Goal: Entertainment & Leisure: Consume media (video, audio)

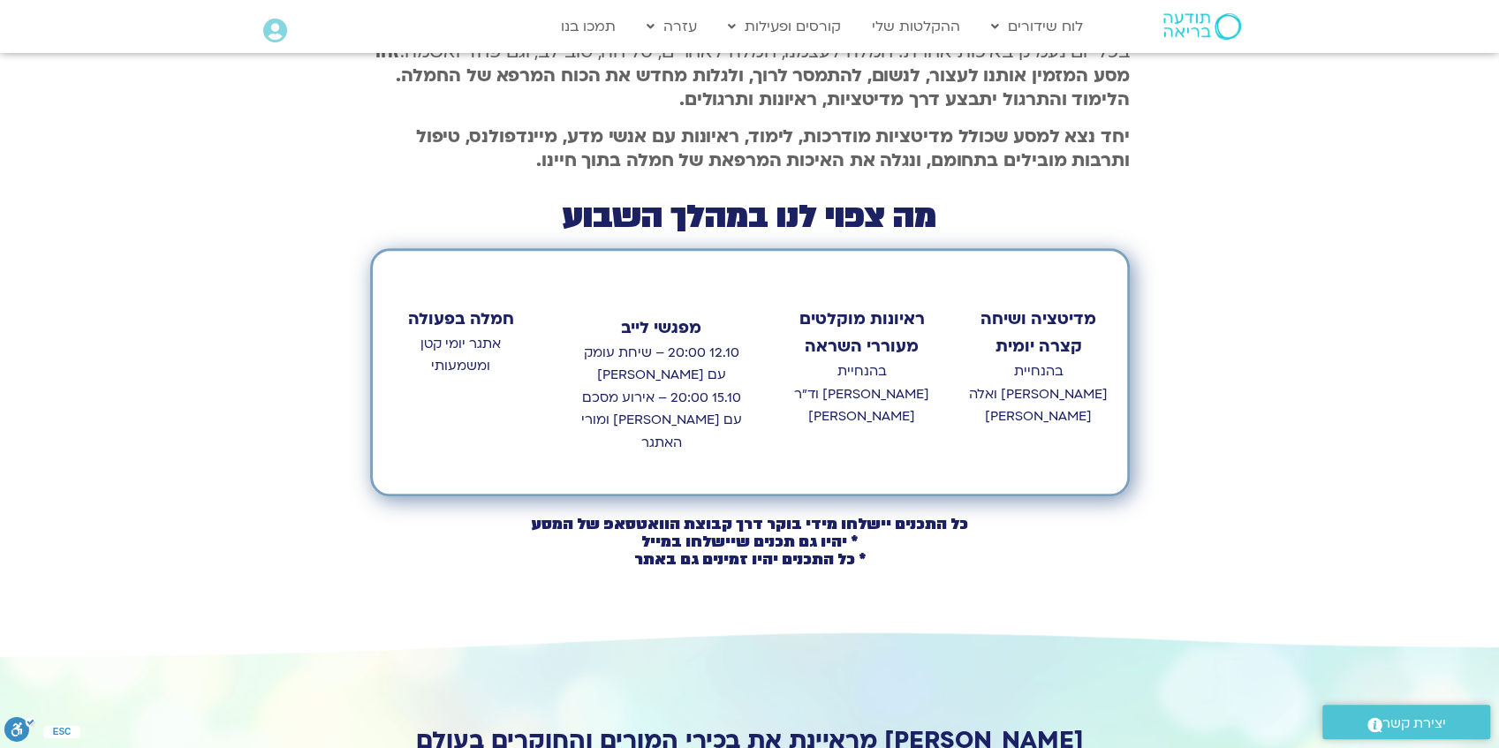
scroll to position [824, 0]
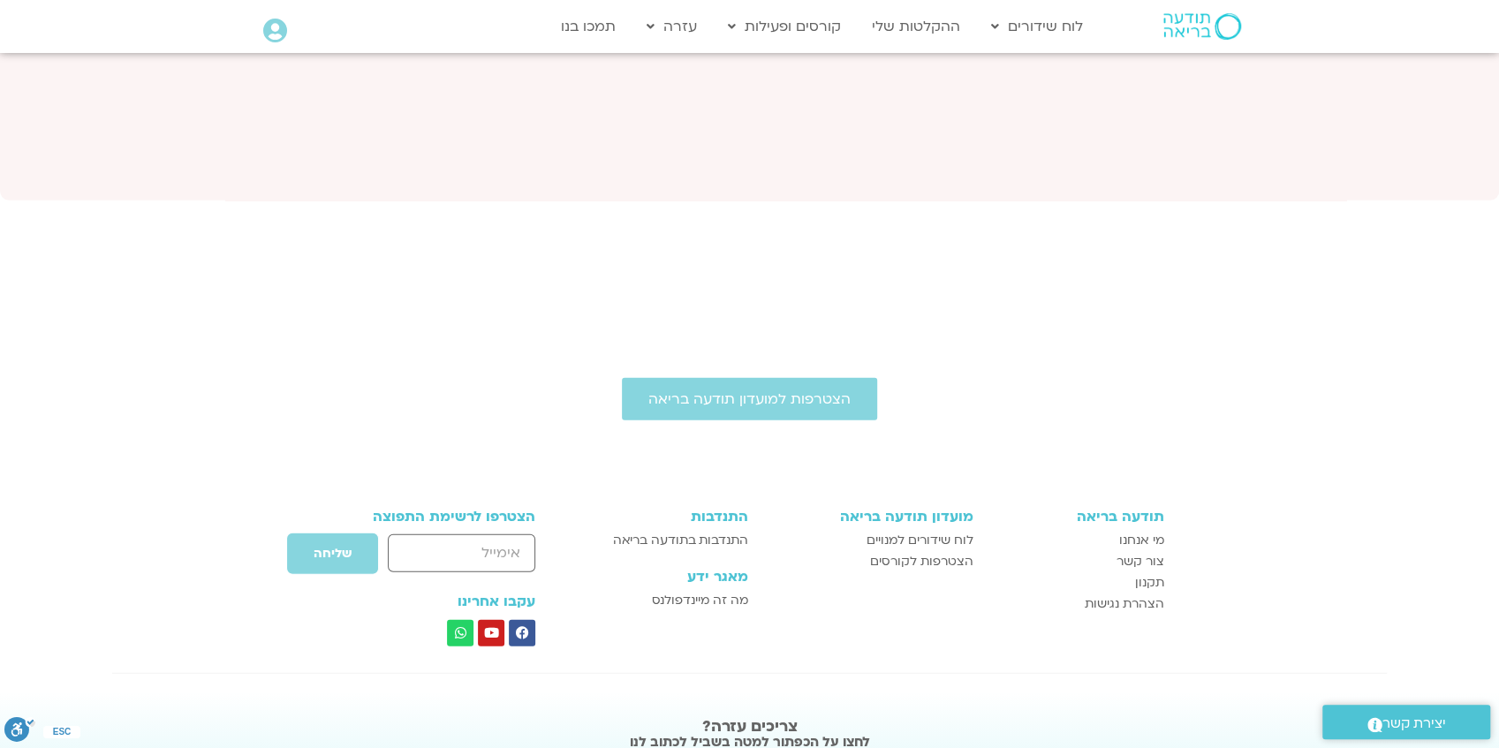
scroll to position [7136, 0]
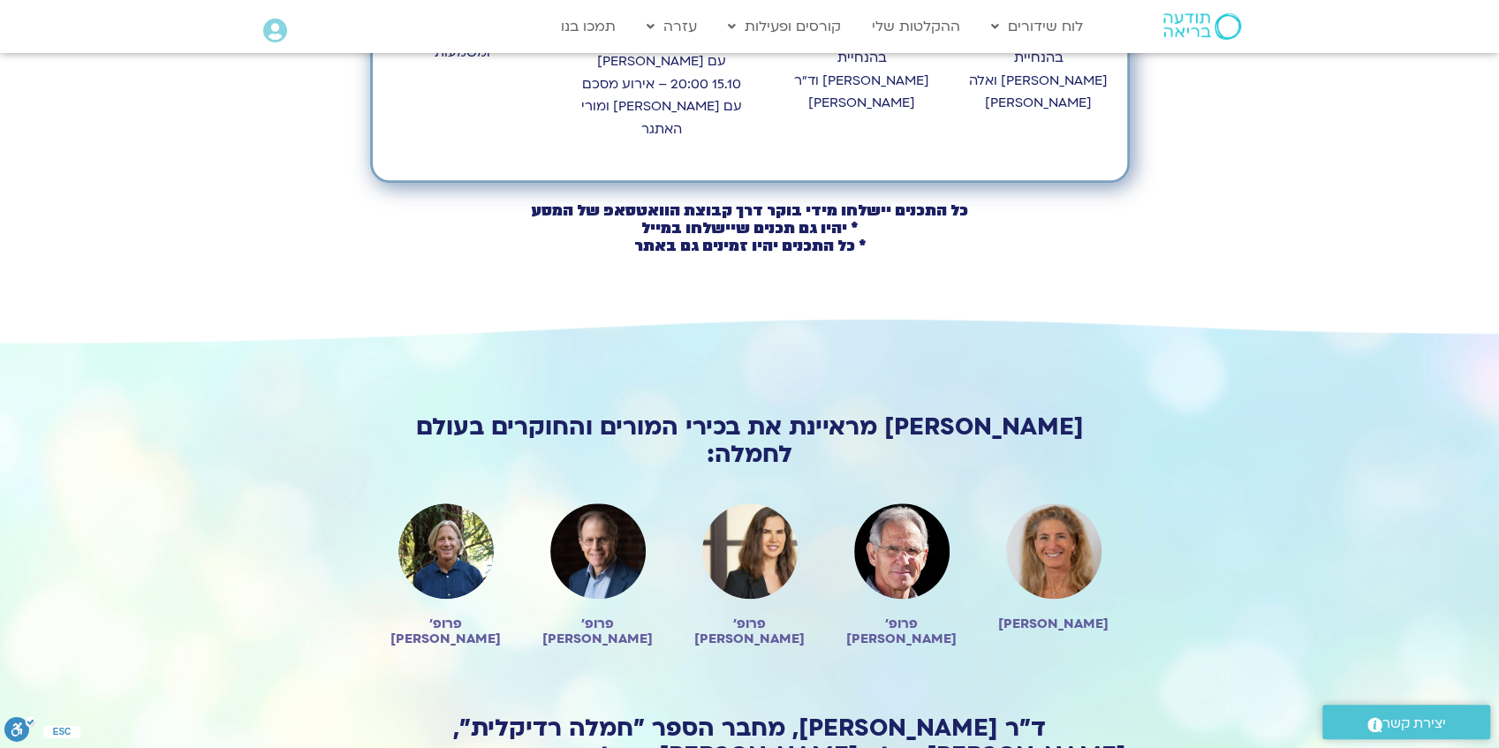
scroll to position [1001, 0]
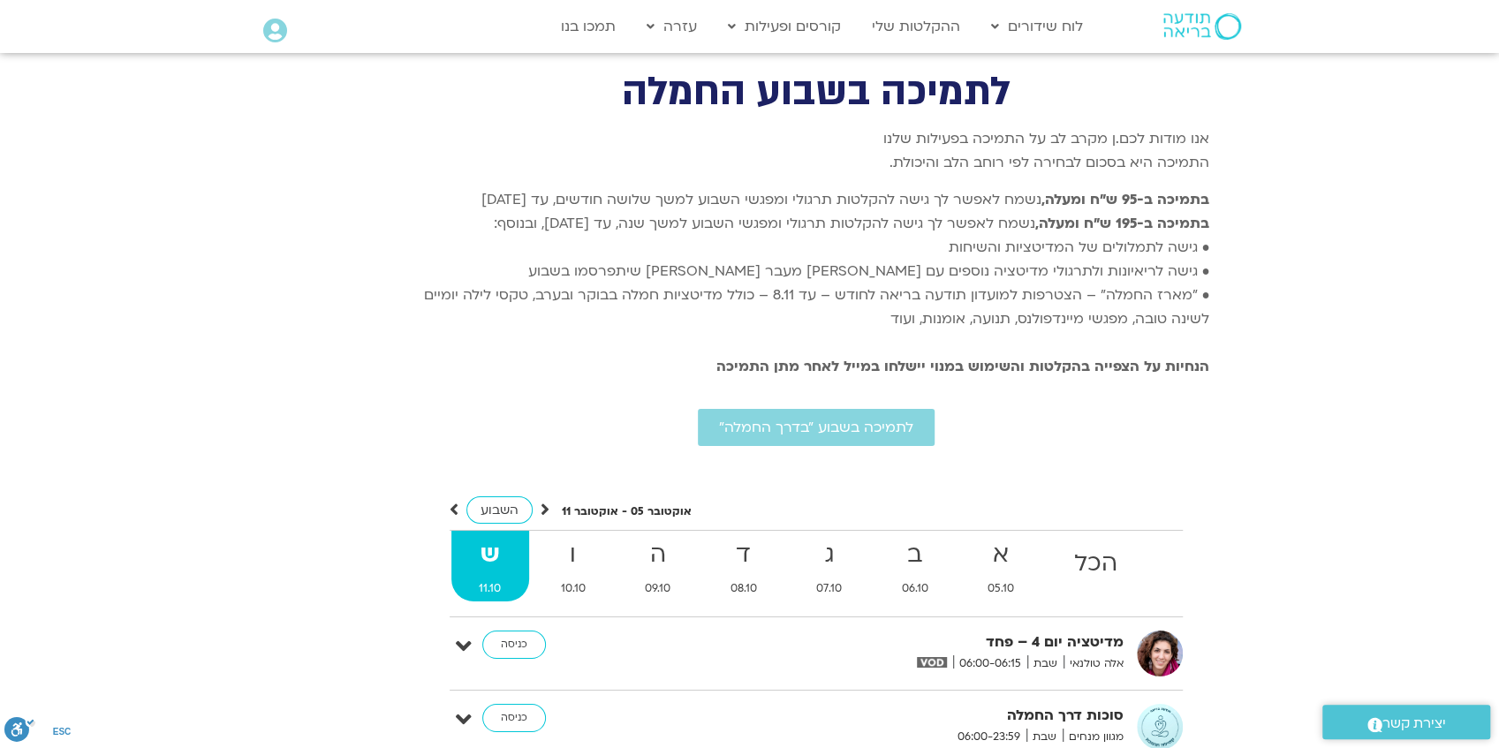
scroll to position [4171, 0]
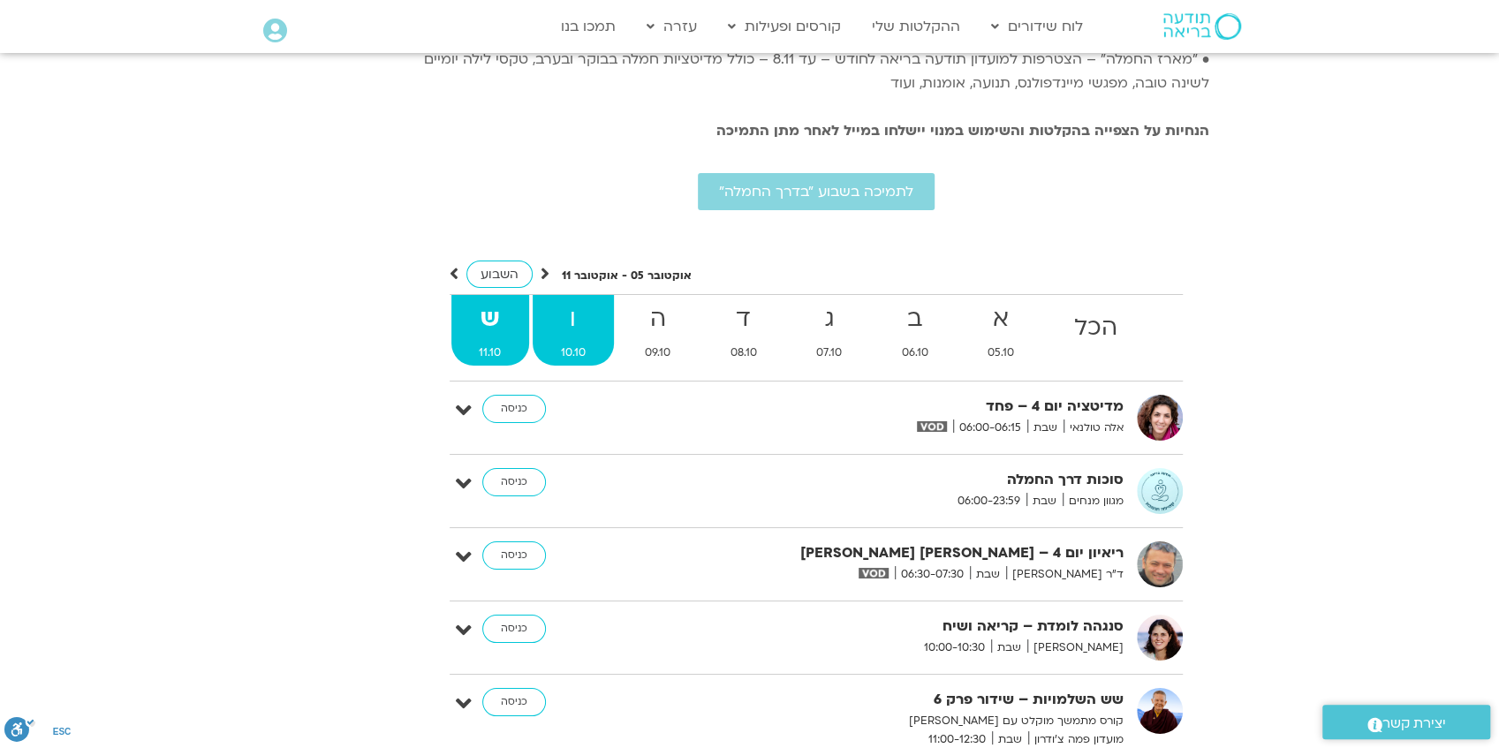
click at [574, 299] on strong "ו" at bounding box center [573, 319] width 81 height 40
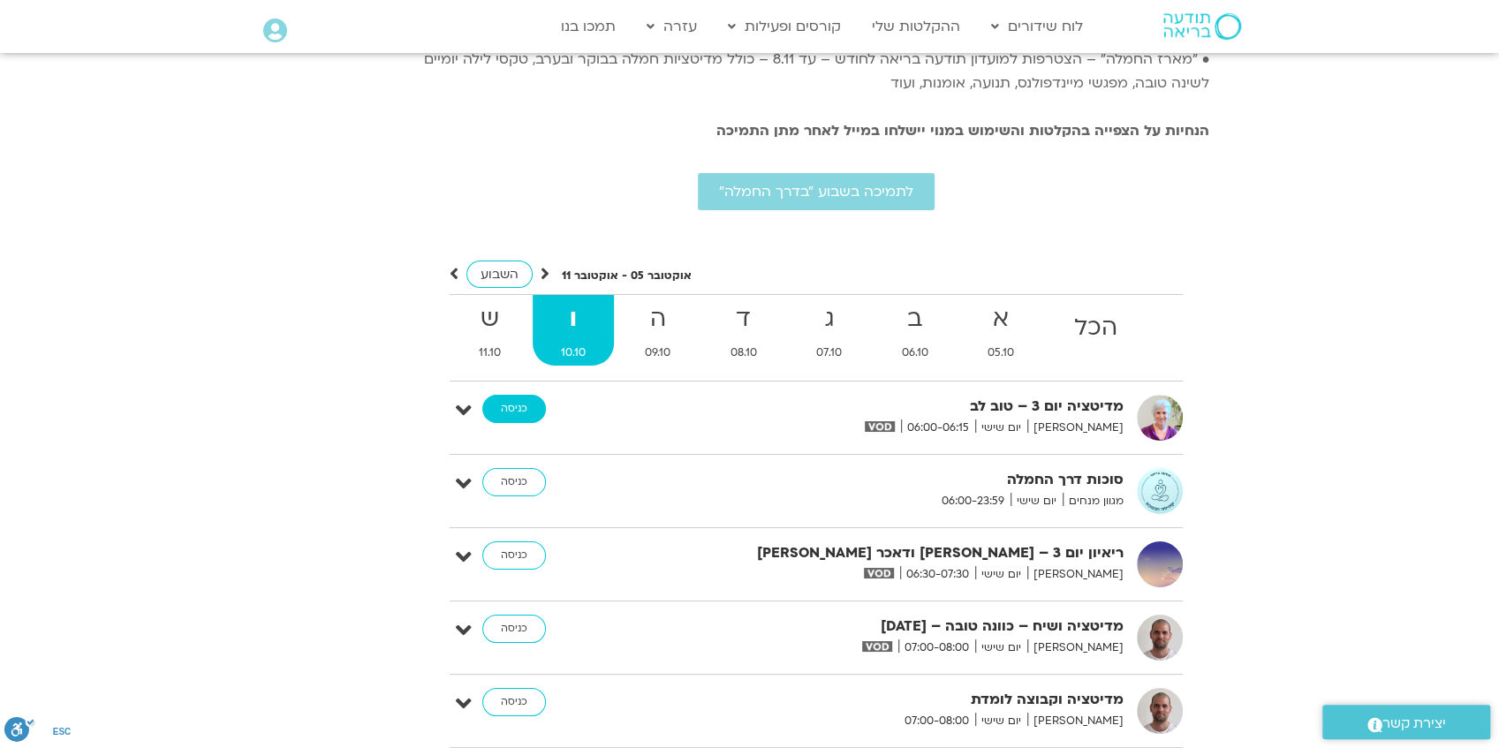
click at [508, 395] on link "כניסה" at bounding box center [514, 409] width 64 height 28
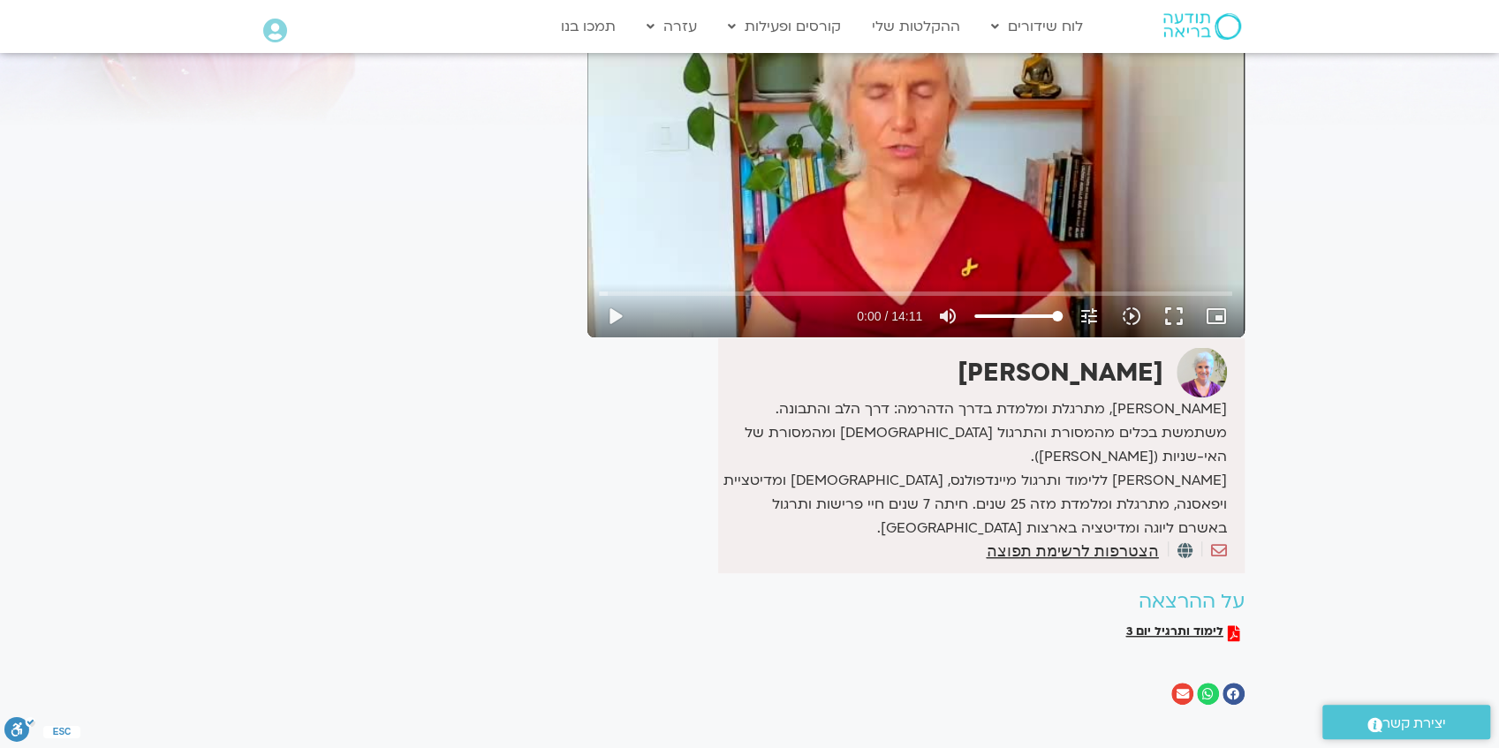
scroll to position [235, 0]
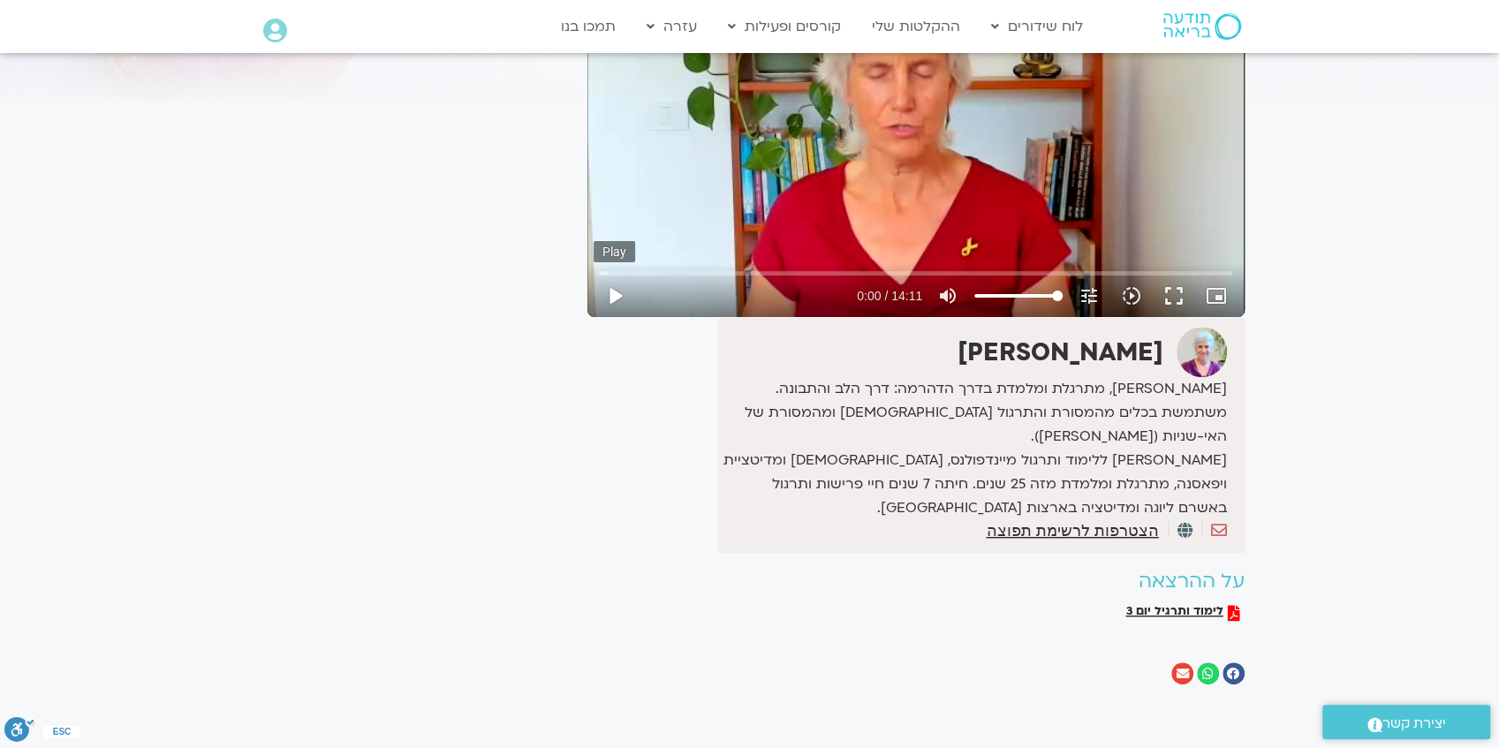
click at [611, 296] on button "play_arrow" at bounding box center [614, 296] width 42 height 42
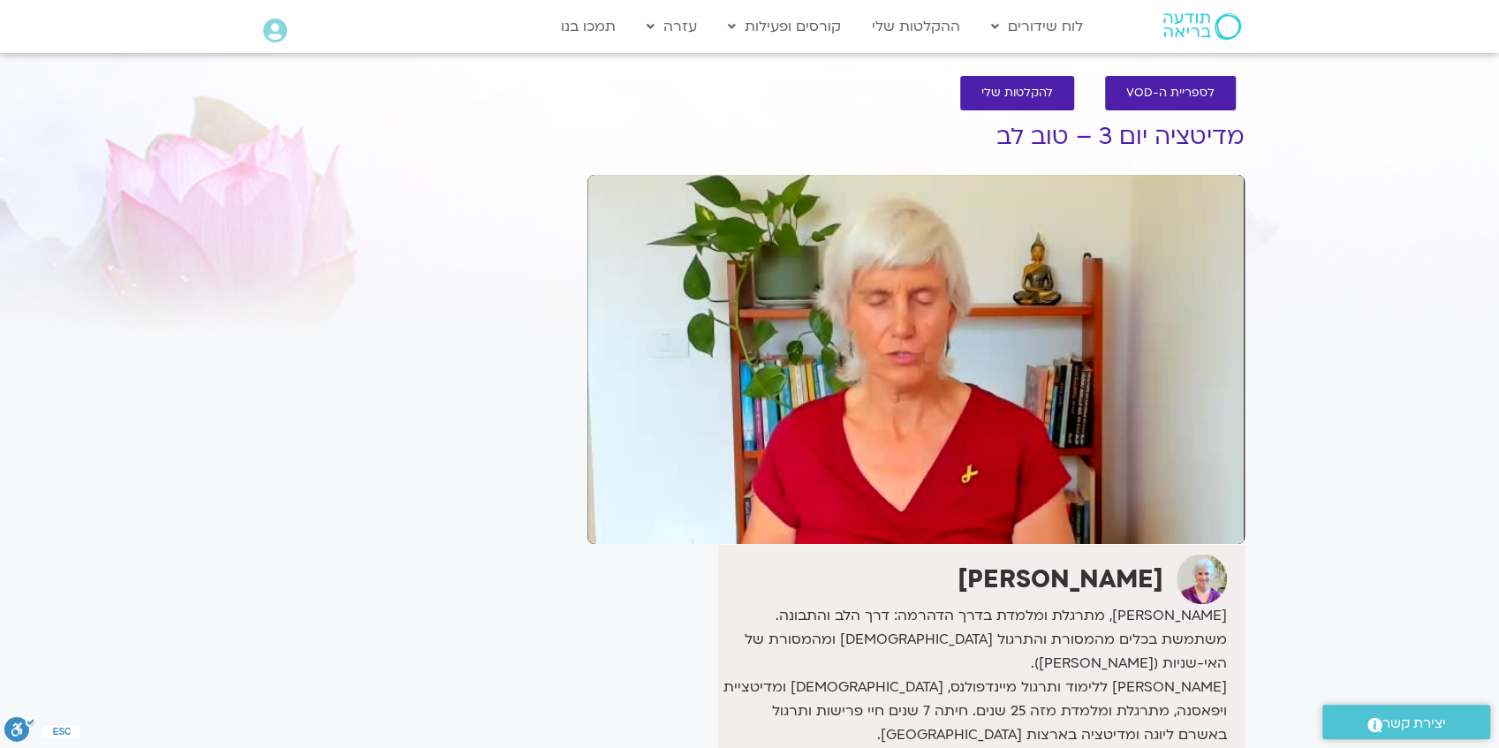
scroll to position [0, 0]
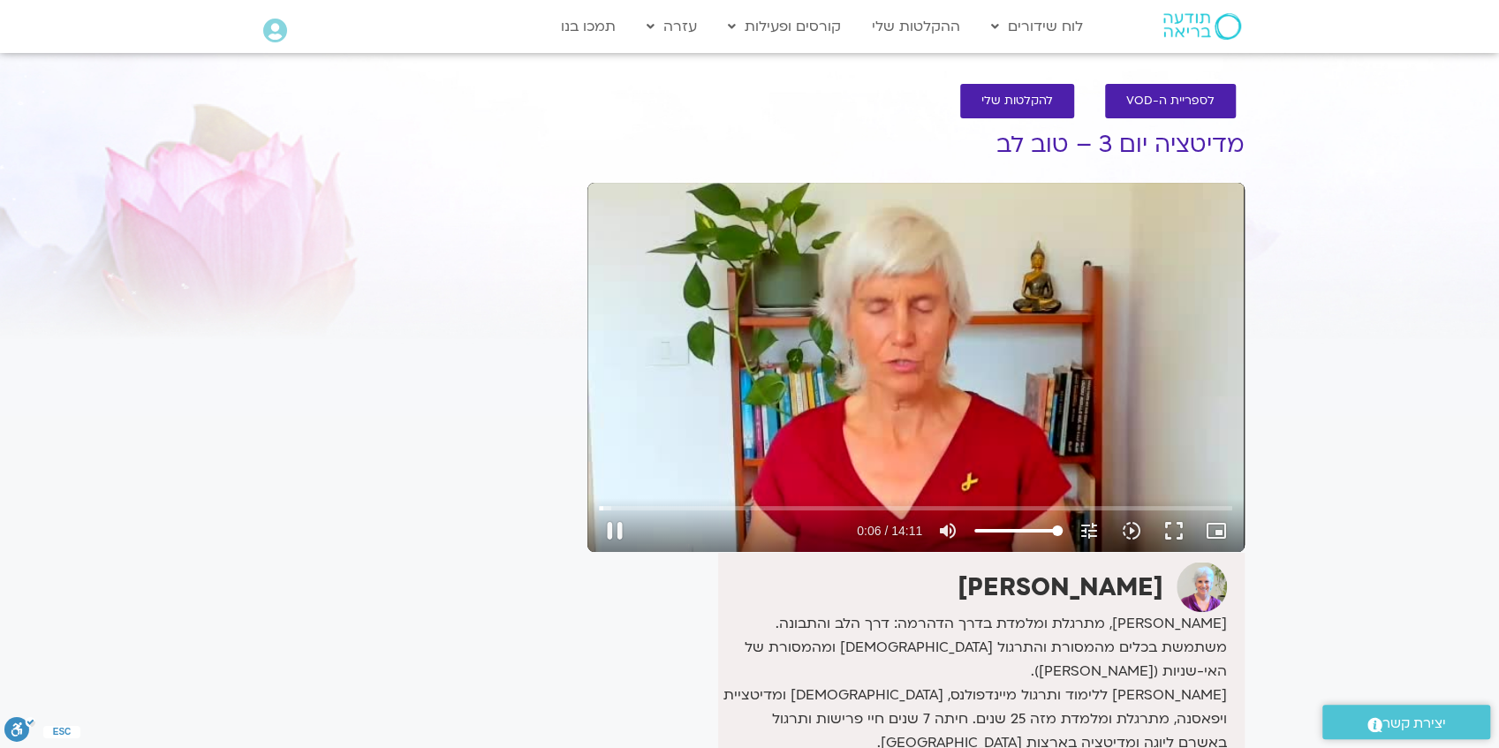
click at [847, 341] on div "Skip Ad 4:45 pause 0:06 / 14:11 volume_up Mute tune Resolution Auto 240p slow_m…" at bounding box center [915, 367] width 657 height 369
click at [614, 533] on button "play_arrow" at bounding box center [614, 531] width 42 height 42
drag, startPoint x: 608, startPoint y: 509, endPoint x: 588, endPoint y: 516, distance: 20.7
click at [599, 513] on input "Seek" at bounding box center [915, 507] width 633 height 11
click at [950, 419] on div "Skip Ad 0:00 pause 0:07 / 14:11 volume_up Mute tune Resolution Auto 240p slow_m…" at bounding box center [915, 367] width 657 height 369
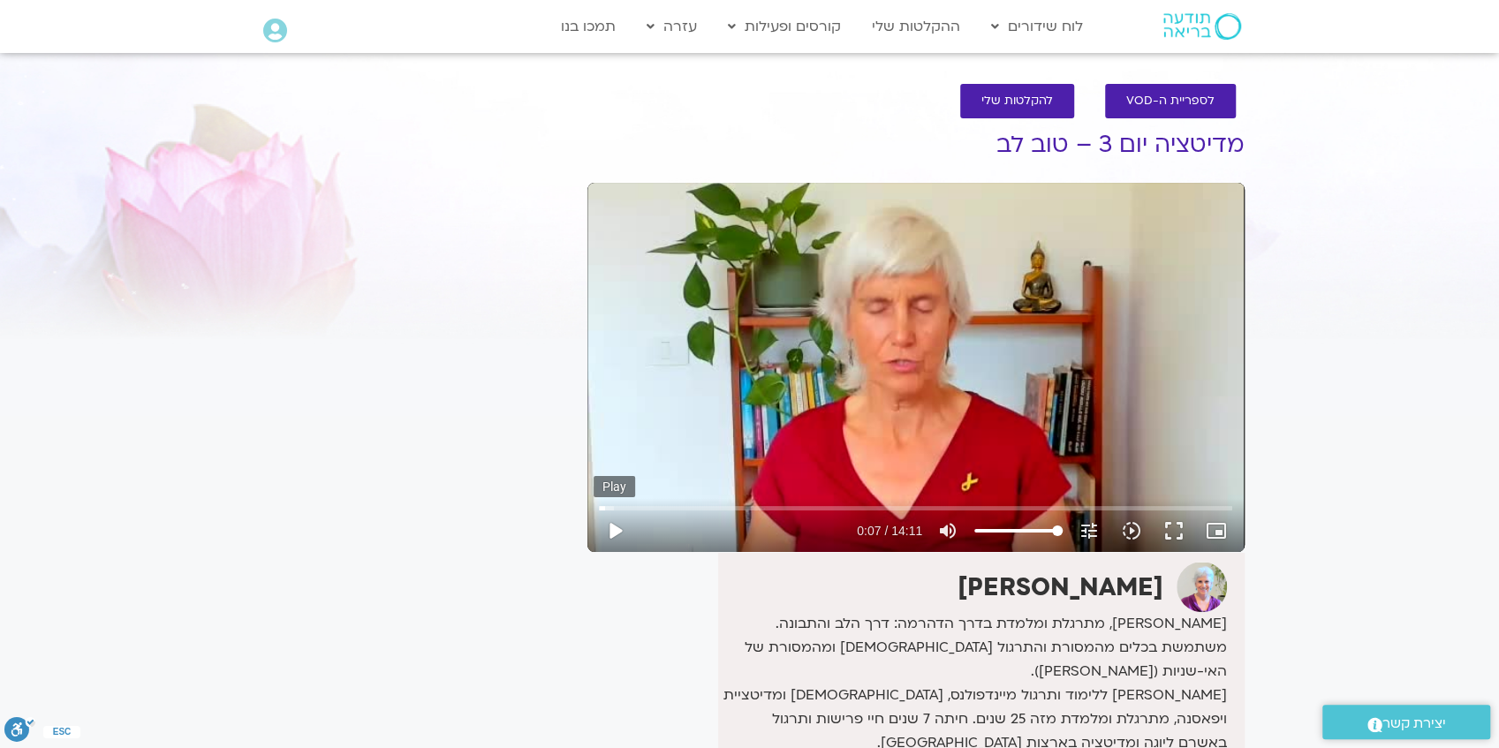
click at [616, 530] on button "play_arrow" at bounding box center [614, 531] width 42 height 42
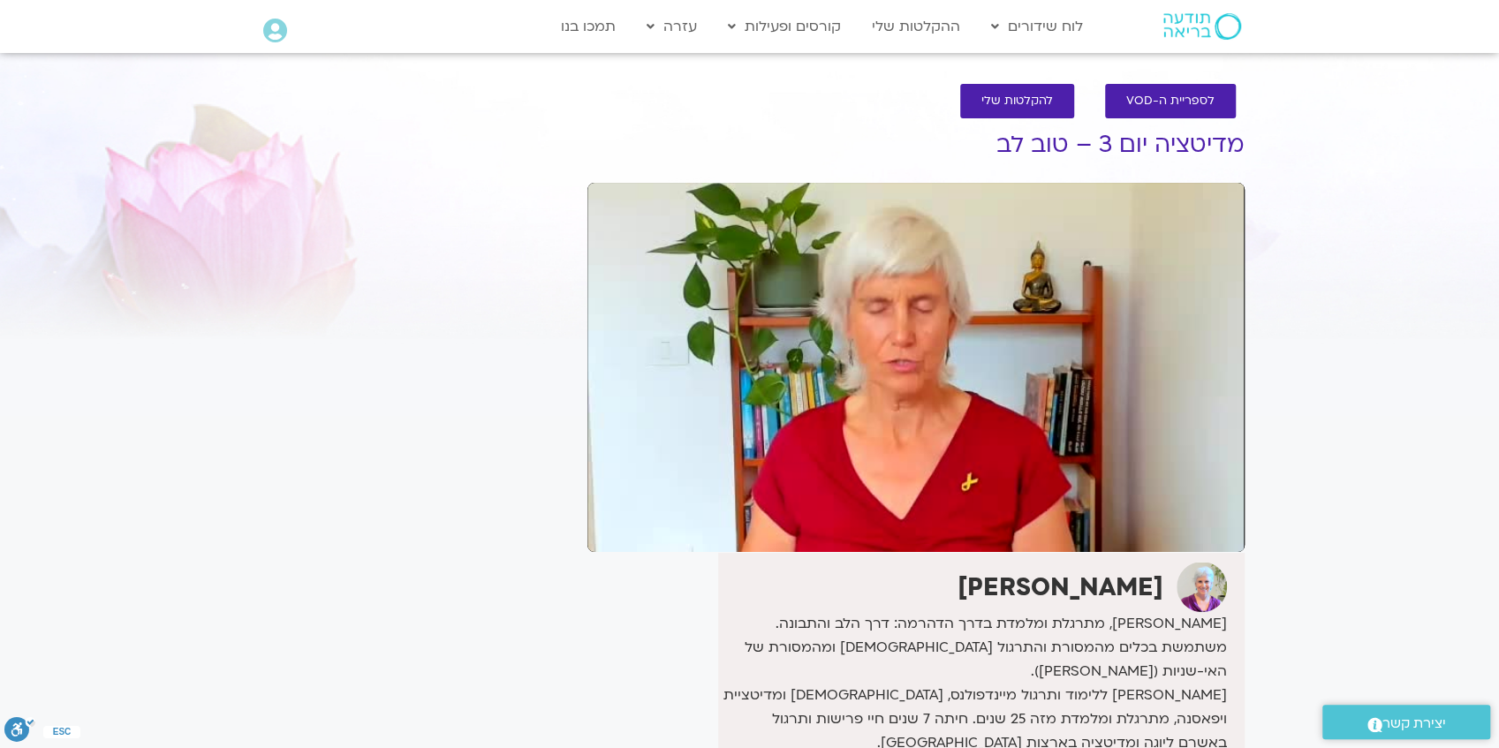
click at [1369, 382] on section "לספריית ה-VOD להקלטות שלי מדיטציה יום 3 – טוב לב סנדיה בר קמה סנדיה בר-קמה, מתר…" at bounding box center [749, 506] width 1499 height 880
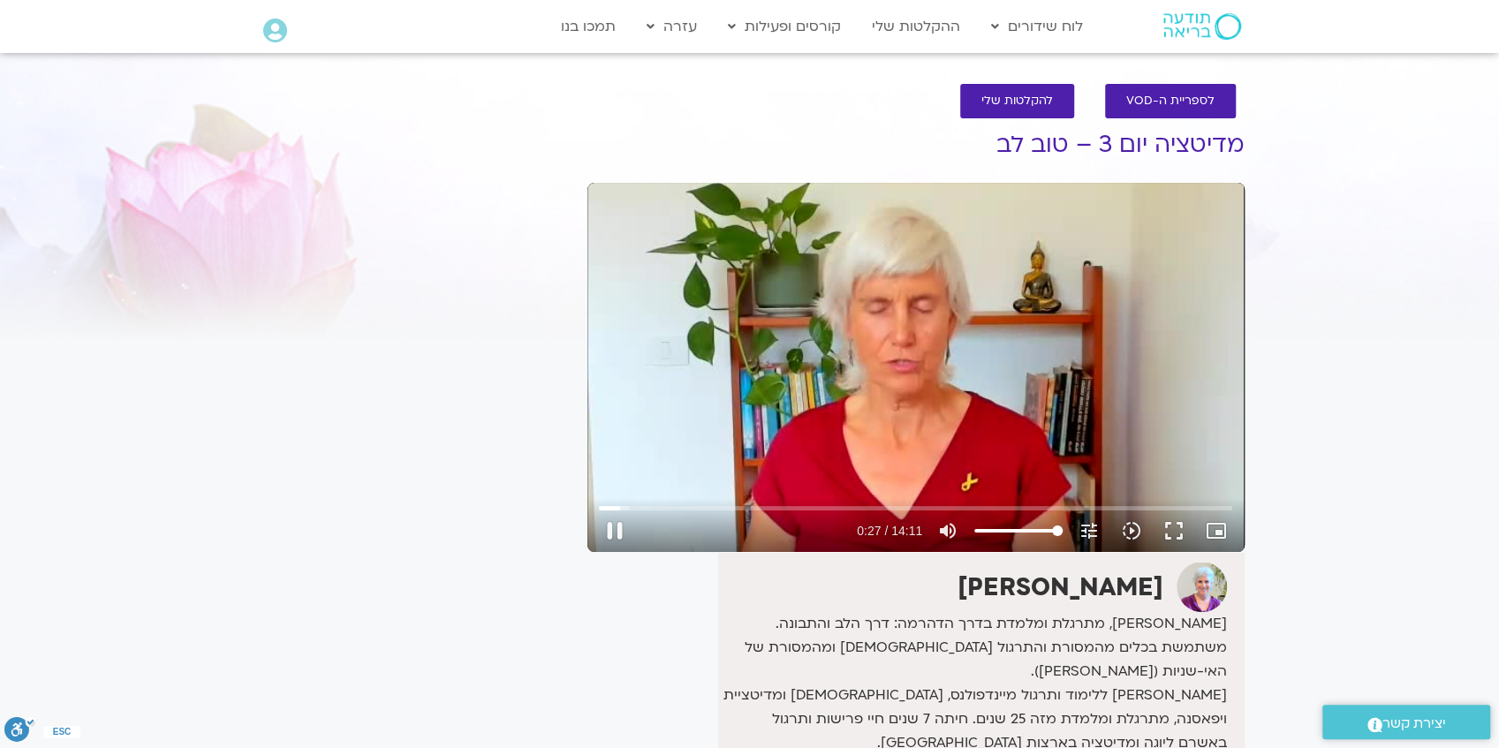
click at [755, 430] on div "Skip Ad 5:47 pause 0:27 / 14:11 volume_up Mute tune Resolution Auto 240p slow_m…" at bounding box center [915, 367] width 657 height 369
click at [612, 530] on button "play_arrow" at bounding box center [614, 531] width 42 height 42
click at [1176, 528] on button "fullscreen" at bounding box center [1173, 531] width 42 height 42
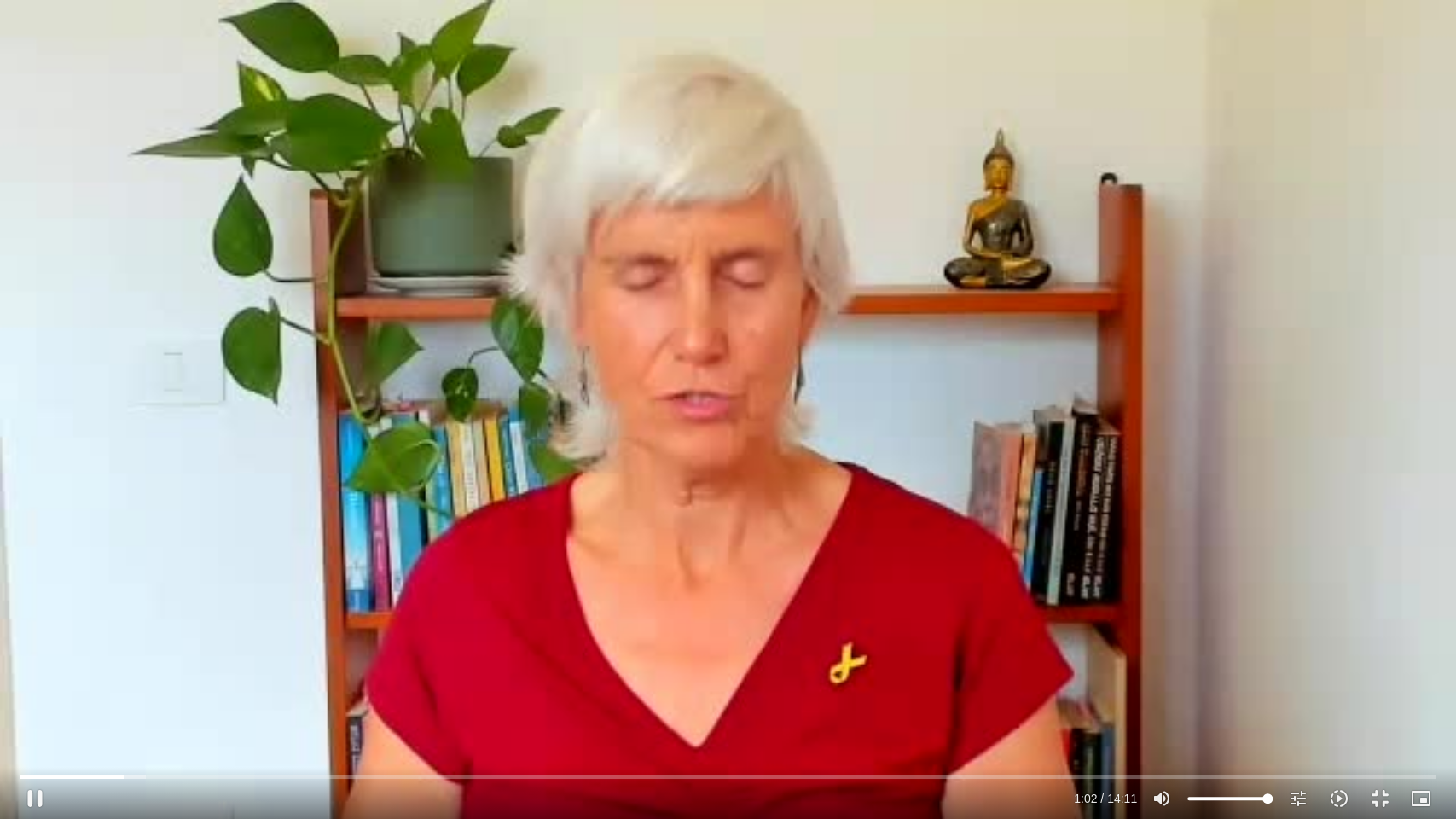
click at [901, 358] on div "Skip Ad 5:47 pause 1:02 / 14:11 volume_up Mute tune Resolution Auto 240p slow_m…" at bounding box center [728, 410] width 1456 height 819
click at [31, 799] on button "play_arrow" at bounding box center [35, 798] width 41 height 41
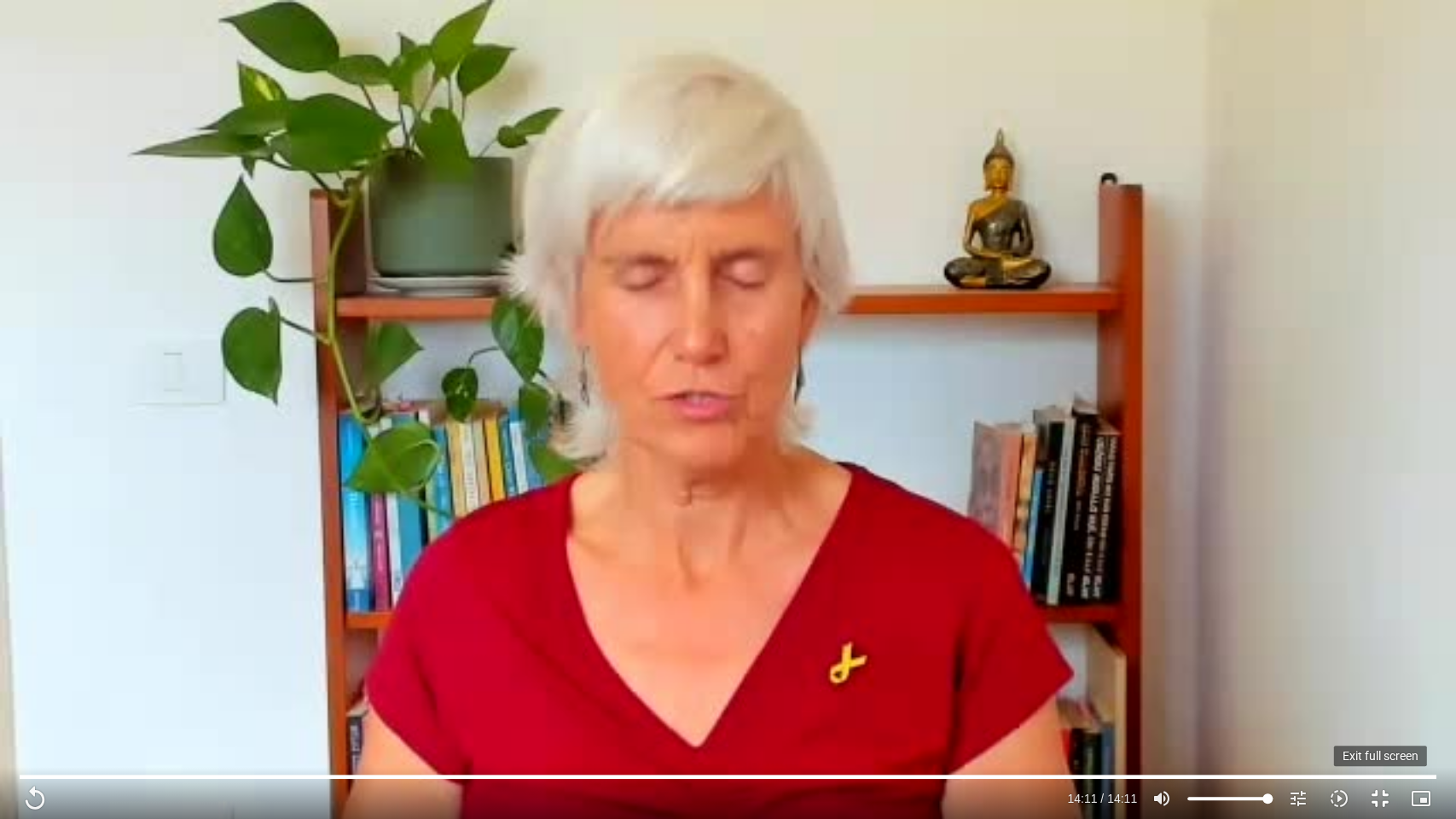
click at [1381, 797] on button "fullscreen_exit" at bounding box center [1381, 798] width 41 height 41
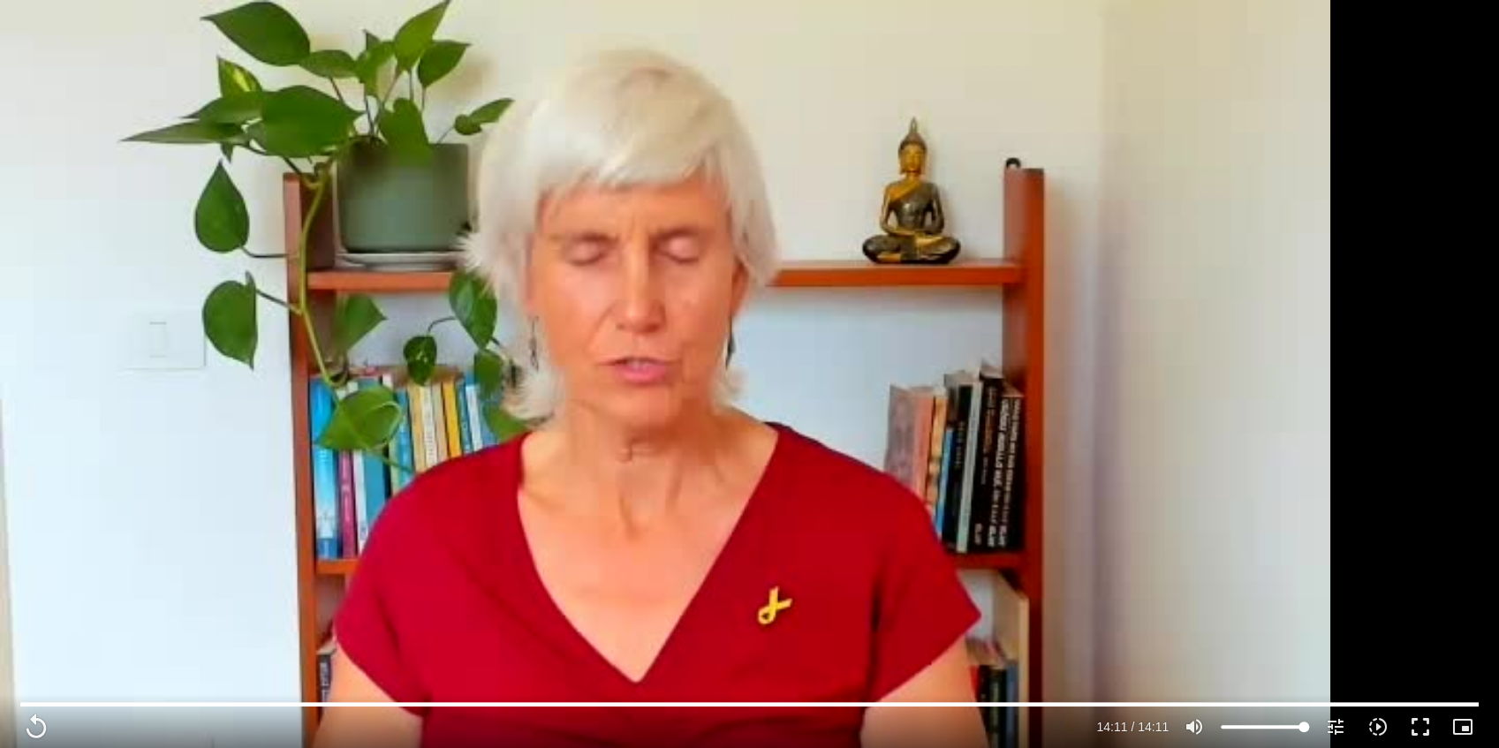
scroll to position [353, 0]
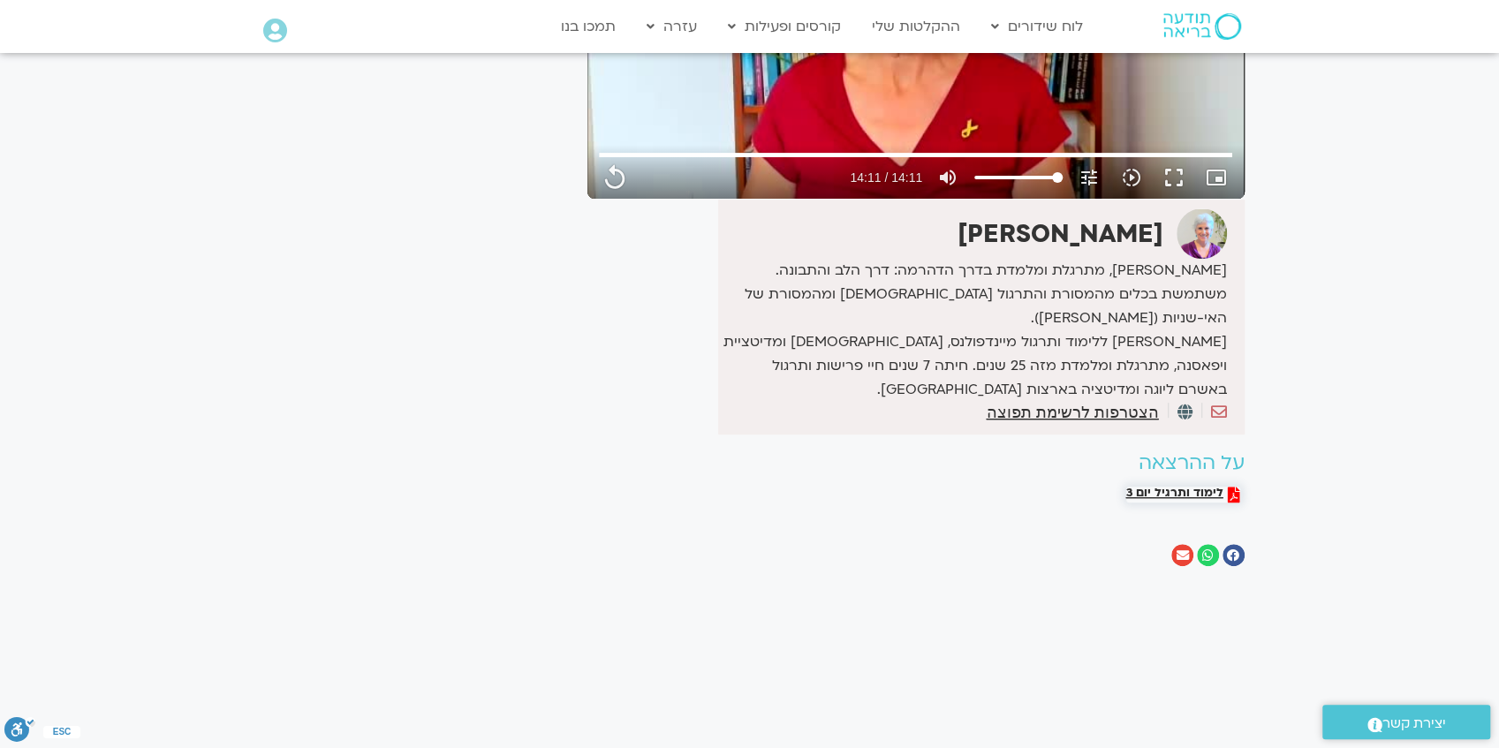
click at [1159, 487] on span "לימוד ותרגיל יום 3" at bounding box center [1174, 495] width 97 height 16
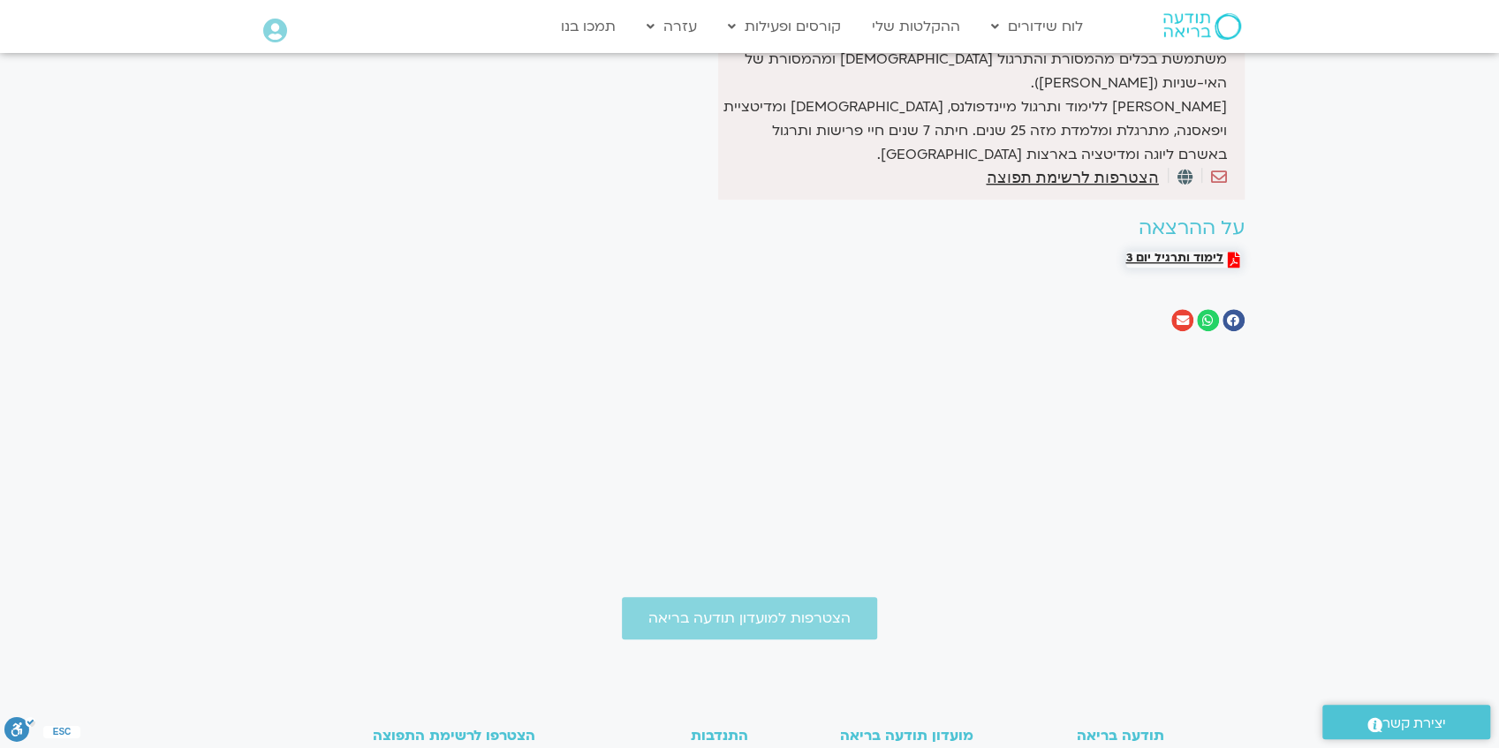
scroll to position [824, 0]
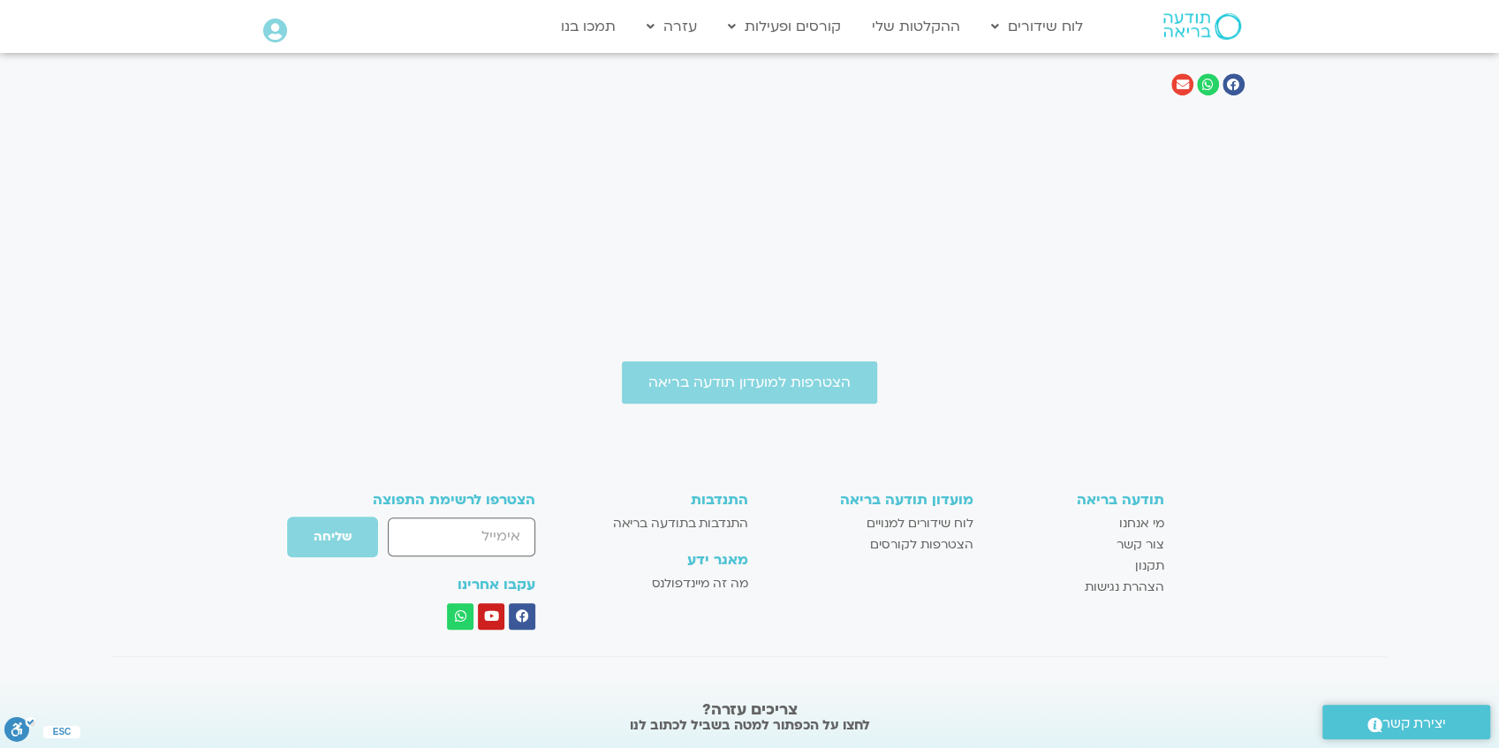
type input "851.4"
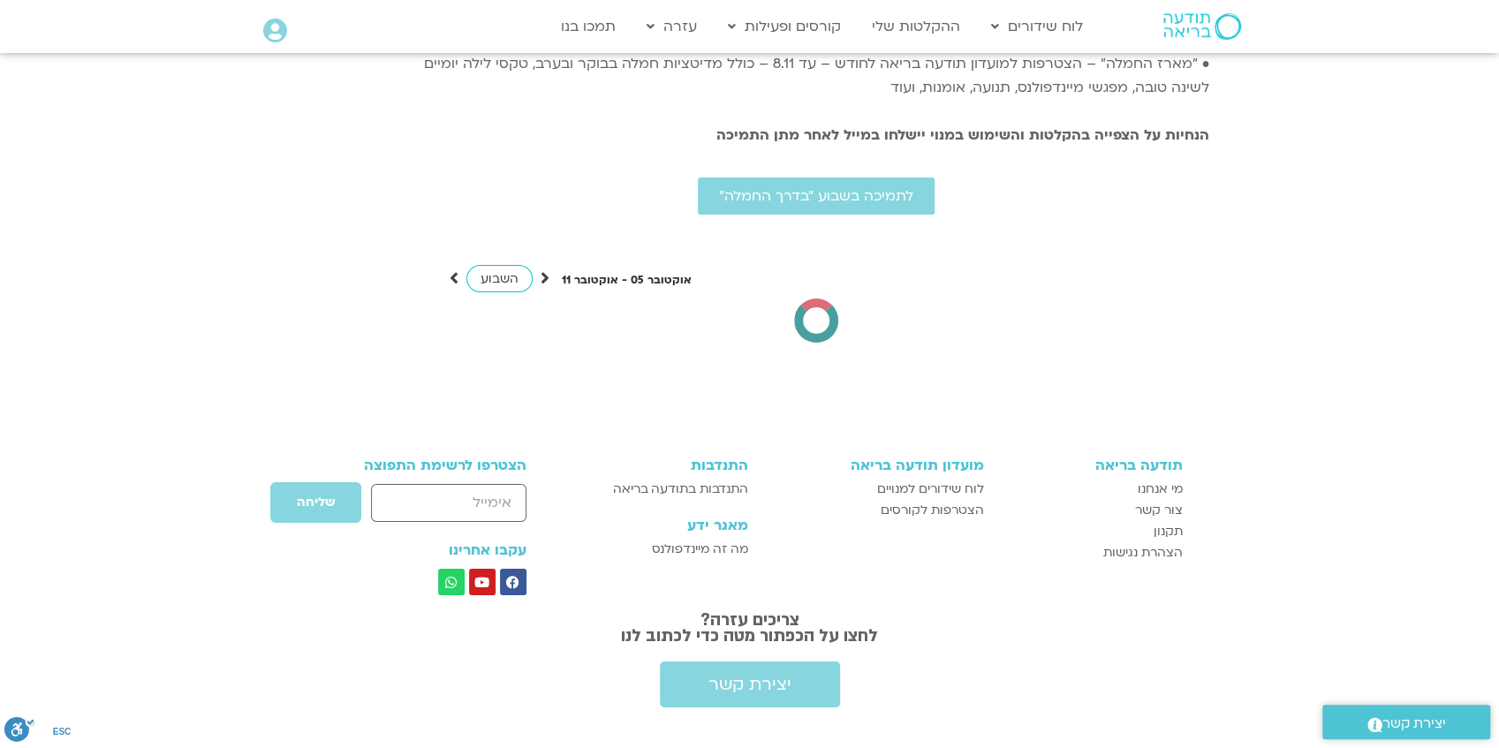
scroll to position [4171, 0]
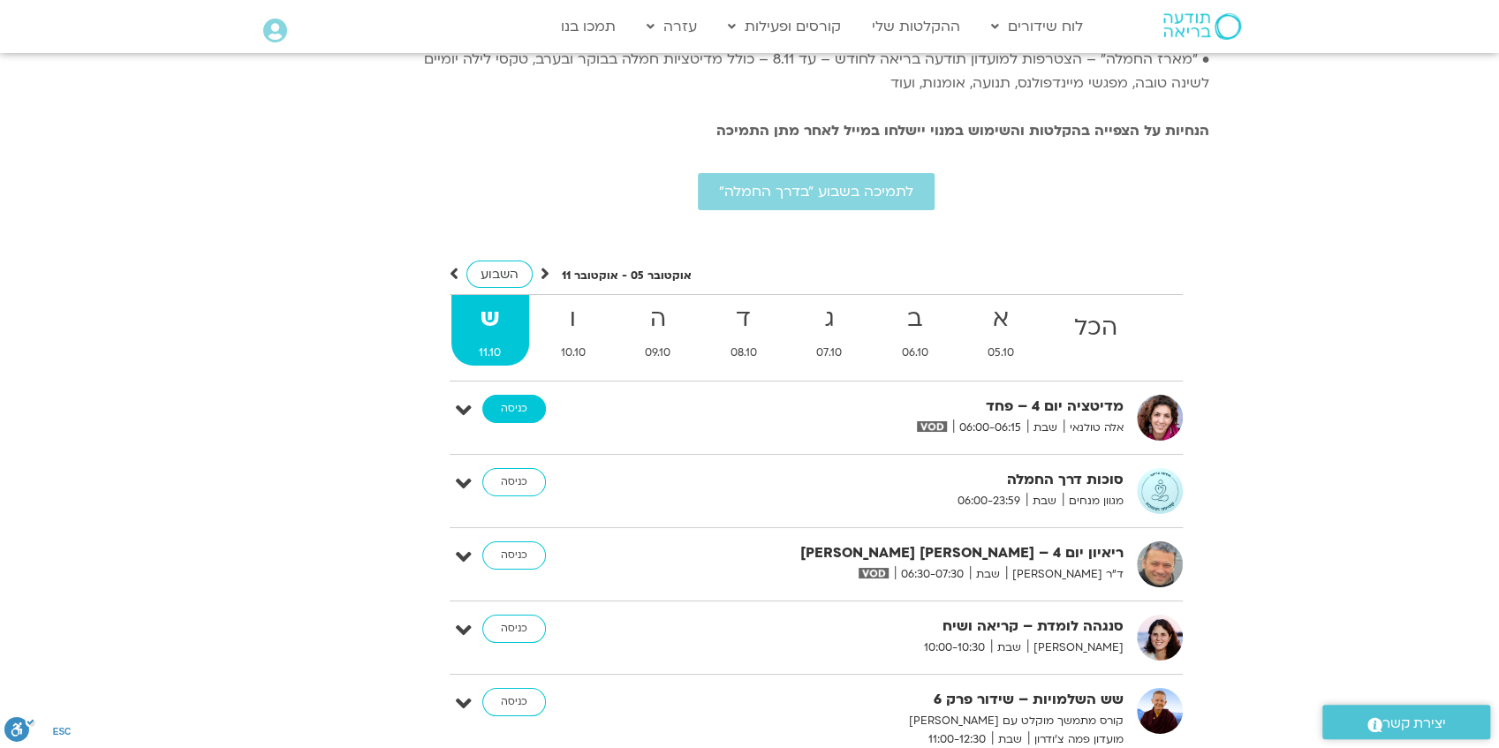
click at [519, 395] on link "כניסה" at bounding box center [514, 409] width 64 height 28
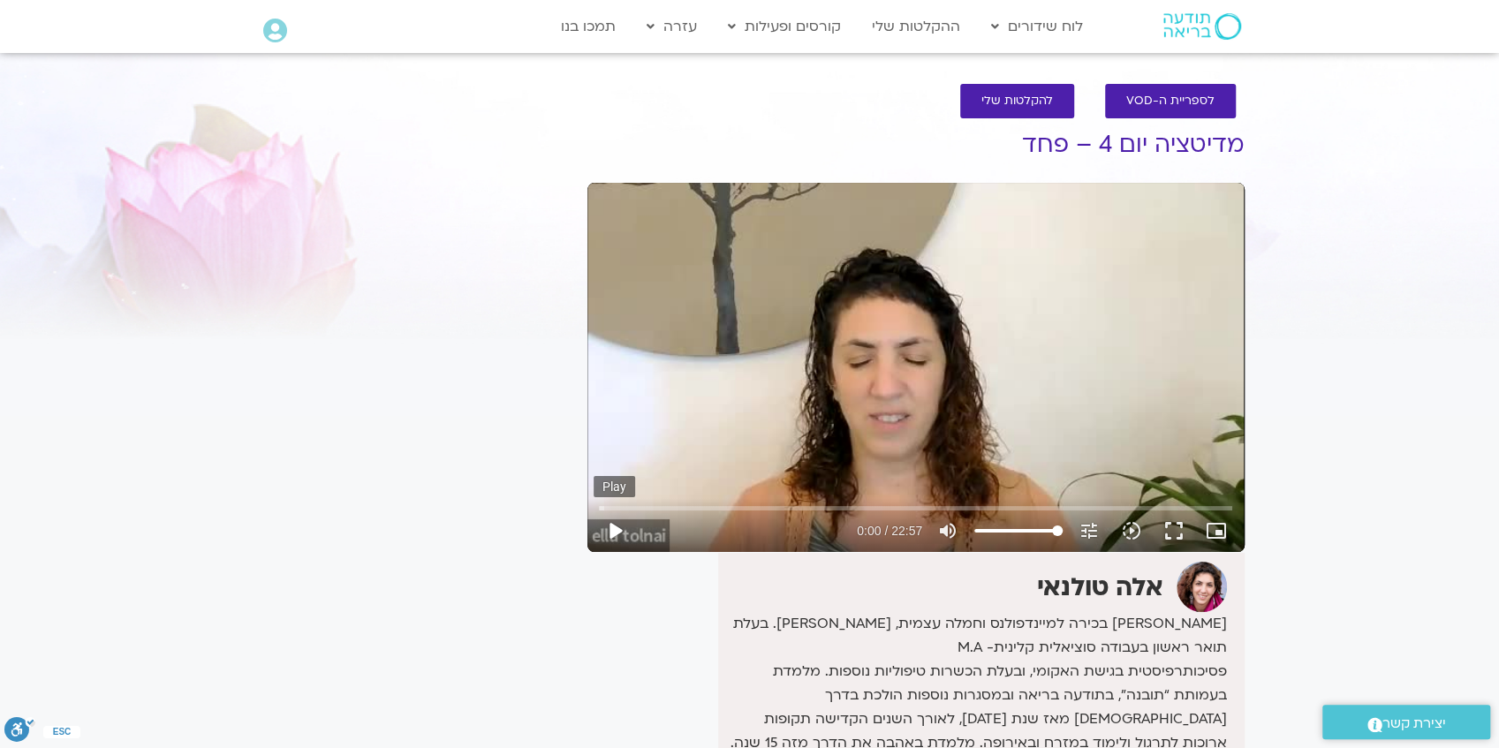
click at [615, 532] on button "play_arrow" at bounding box center [614, 531] width 42 height 42
click at [983, 377] on div "Skip Ad 21:07 pause 18:29 / 22:57 volume_up Mute tune Resolution Auto 240p slow…" at bounding box center [915, 367] width 657 height 369
drag, startPoint x: 1105, startPoint y: 509, endPoint x: 1074, endPoint y: 512, distance: 31.1
click at [1074, 512] on input "Seek" at bounding box center [915, 507] width 633 height 11
click at [616, 532] on button "play_arrow" at bounding box center [614, 531] width 42 height 42
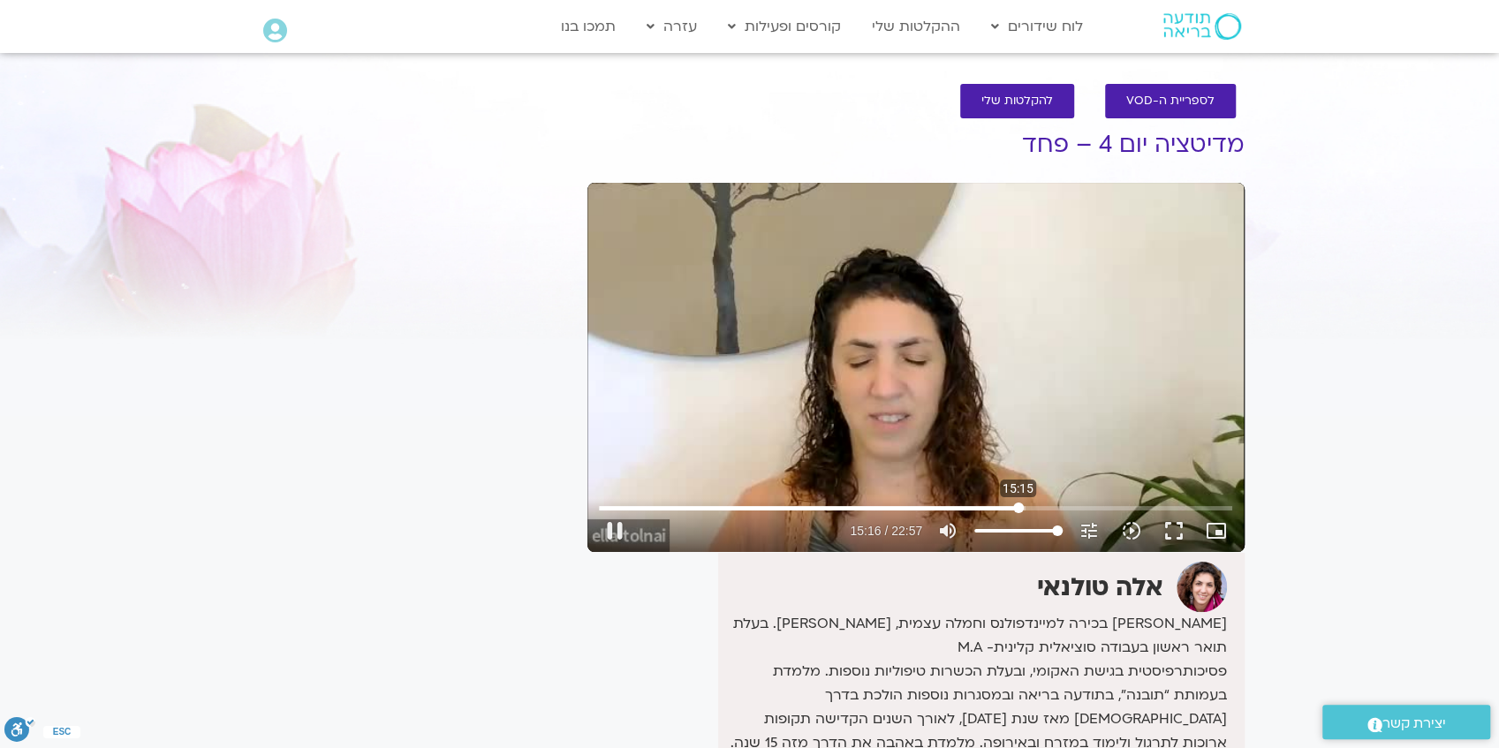
drag, startPoint x: 1086, startPoint y: 510, endPoint x: 1017, endPoint y: 513, distance: 68.9
click at [1017, 513] on input "Seek" at bounding box center [915, 507] width 633 height 11
click at [634, 461] on div "Skip Ad 0:00 pause 15:17 / 22:57 volume_up Mute tune Resolution Auto 240p slow_…" at bounding box center [915, 367] width 657 height 369
click at [614, 532] on button "play_arrow" at bounding box center [614, 531] width 42 height 42
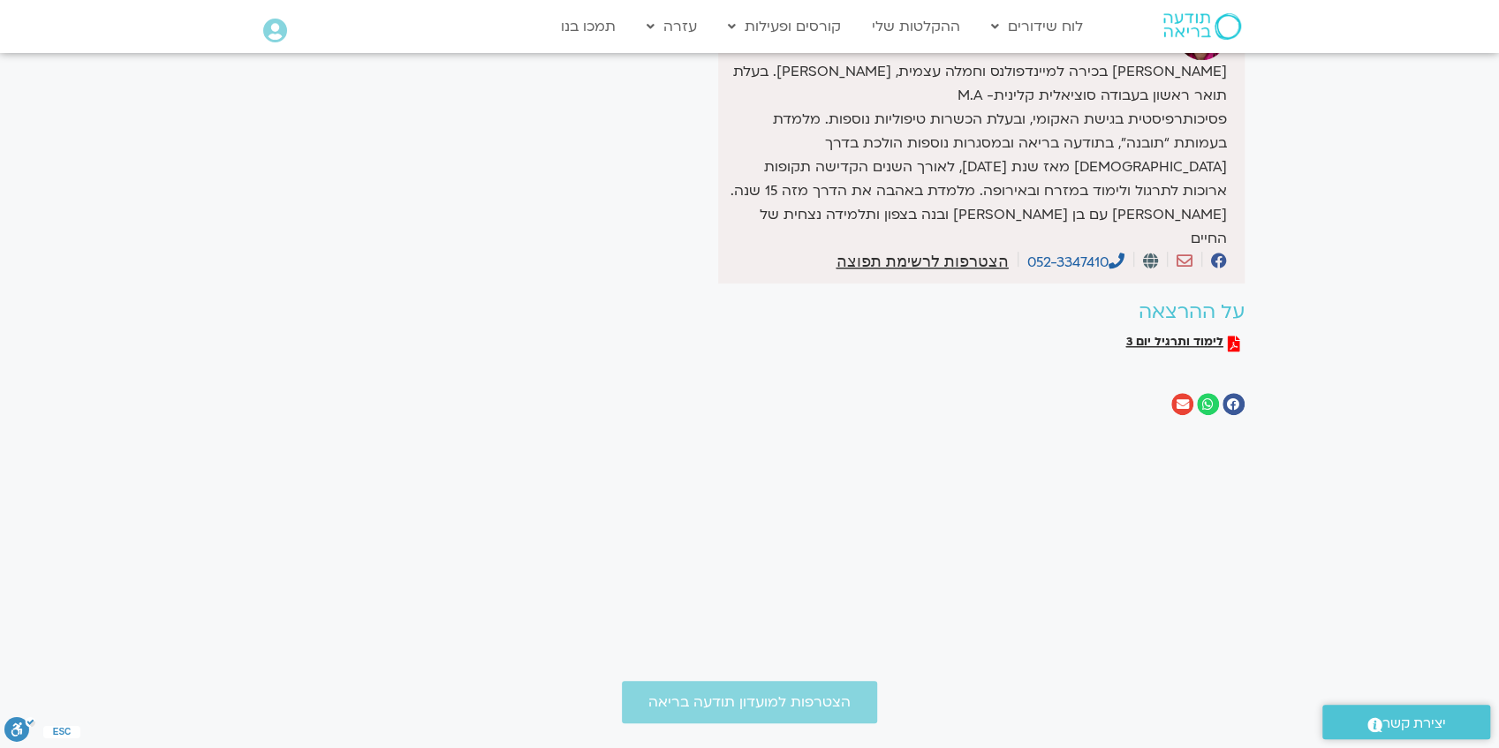
scroll to position [588, 0]
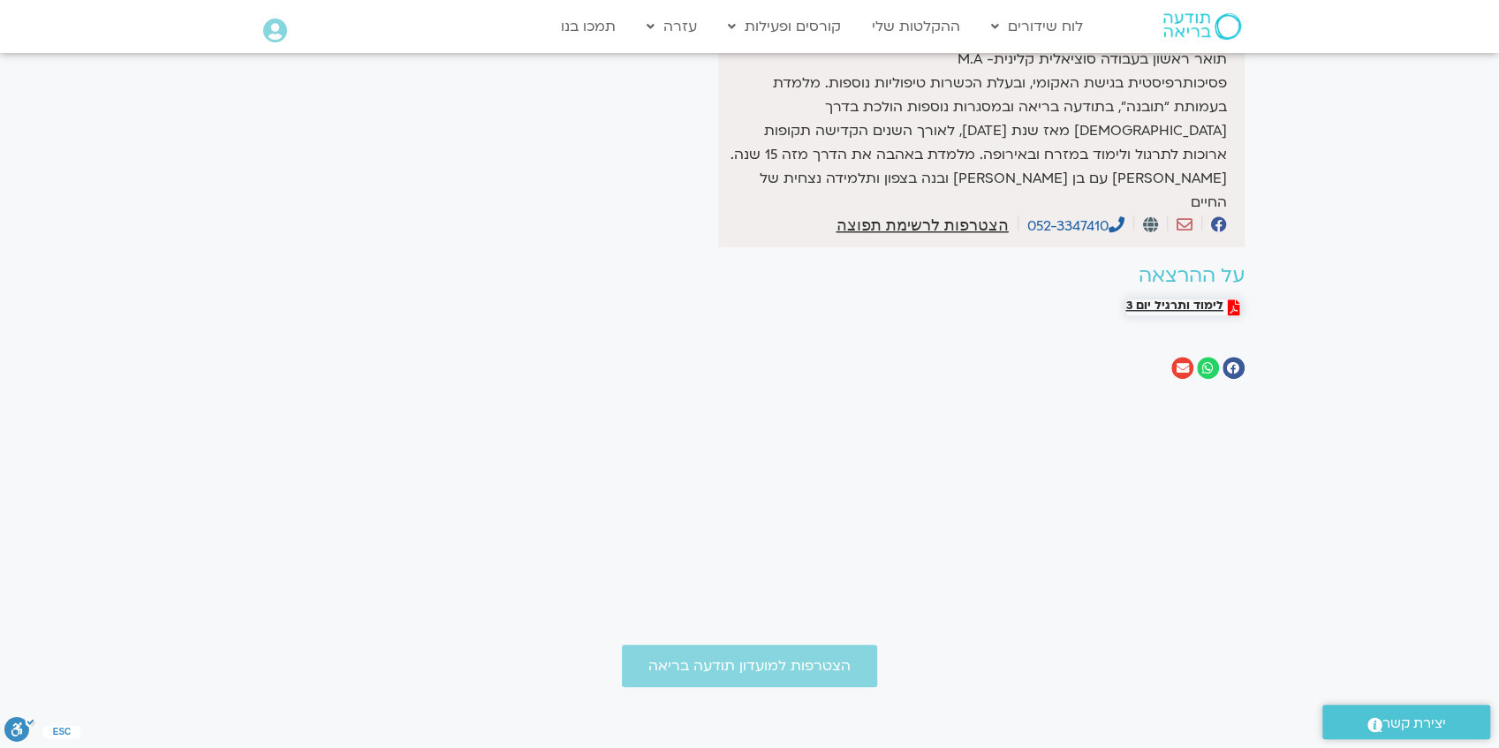
click at [1157, 299] on span "לימוד ותרגיל יום 3" at bounding box center [1174, 307] width 97 height 16
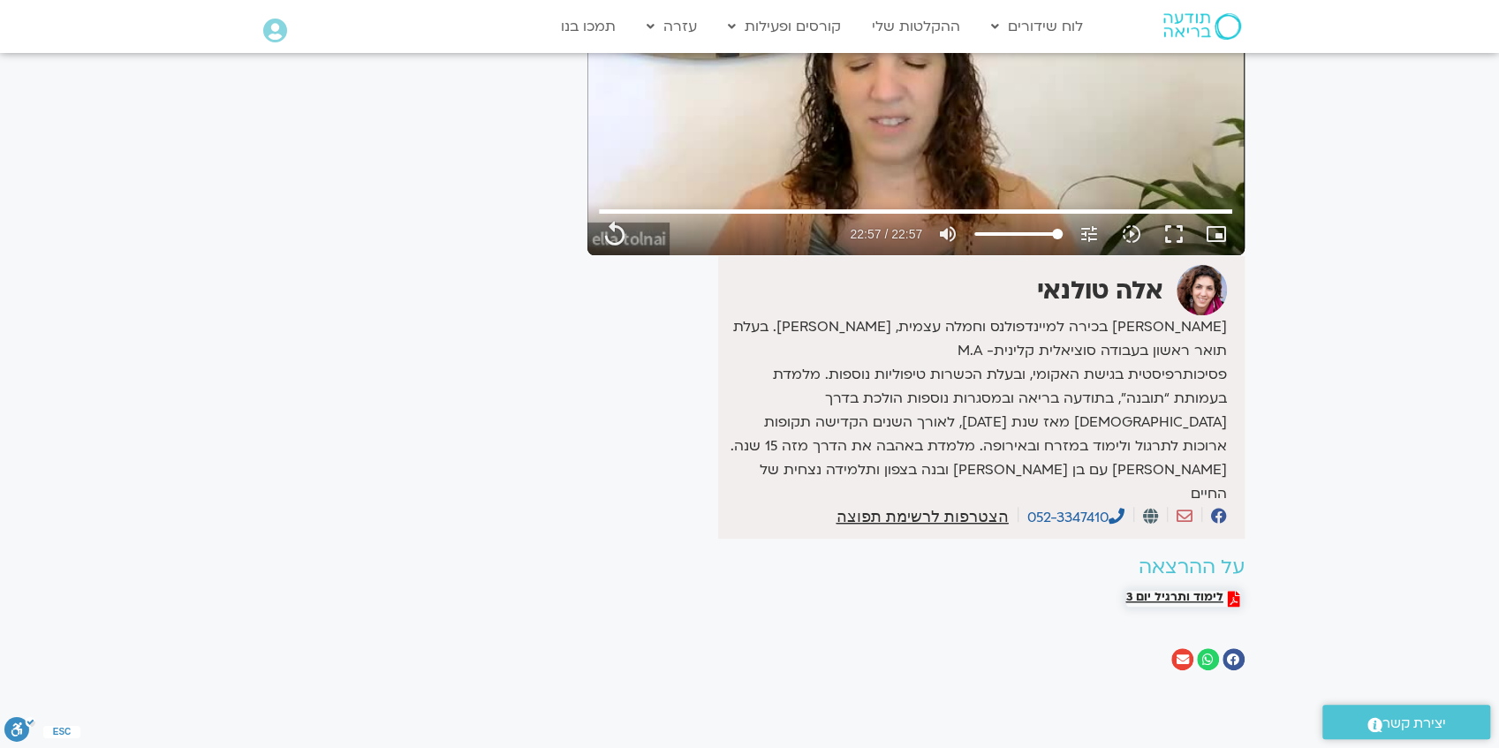
scroll to position [353, 0]
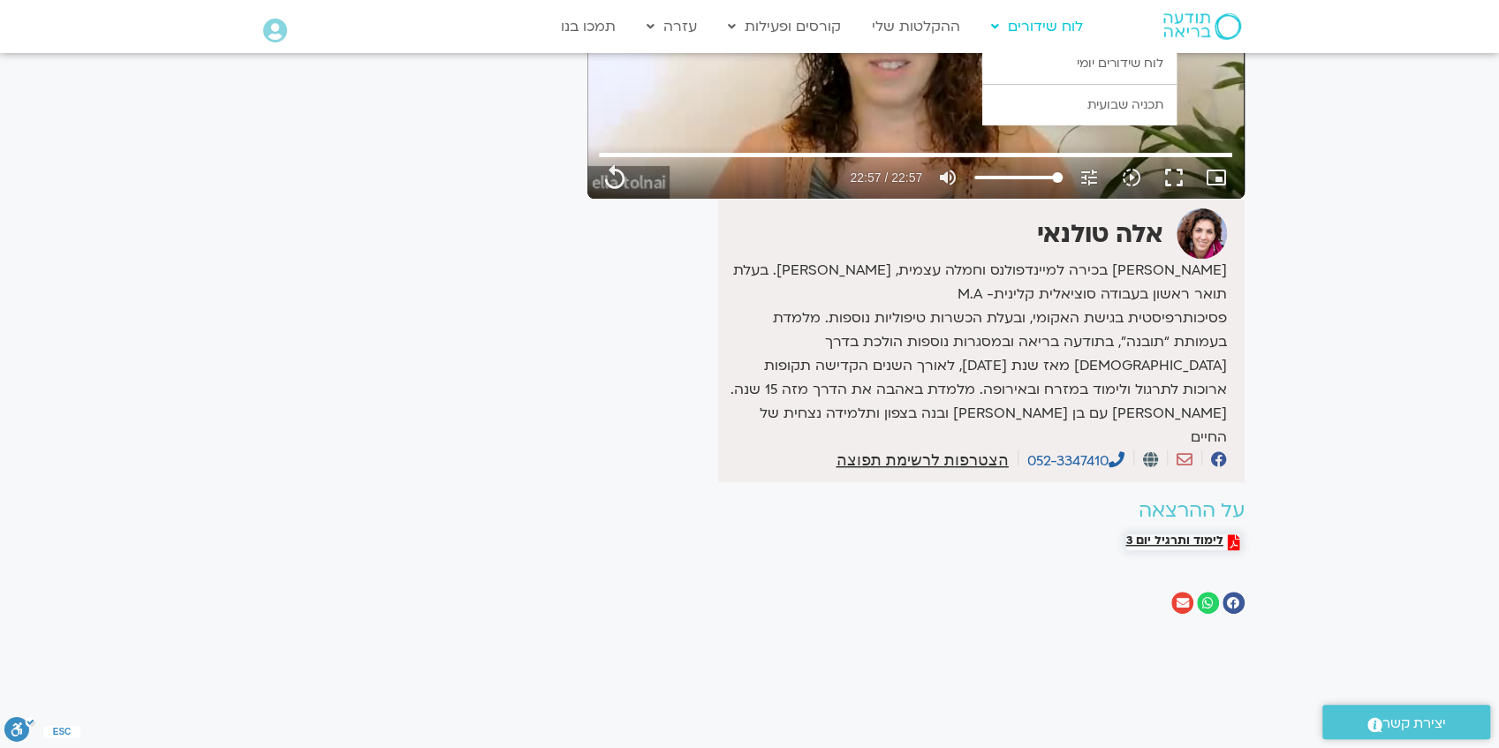
type input "1377.76"
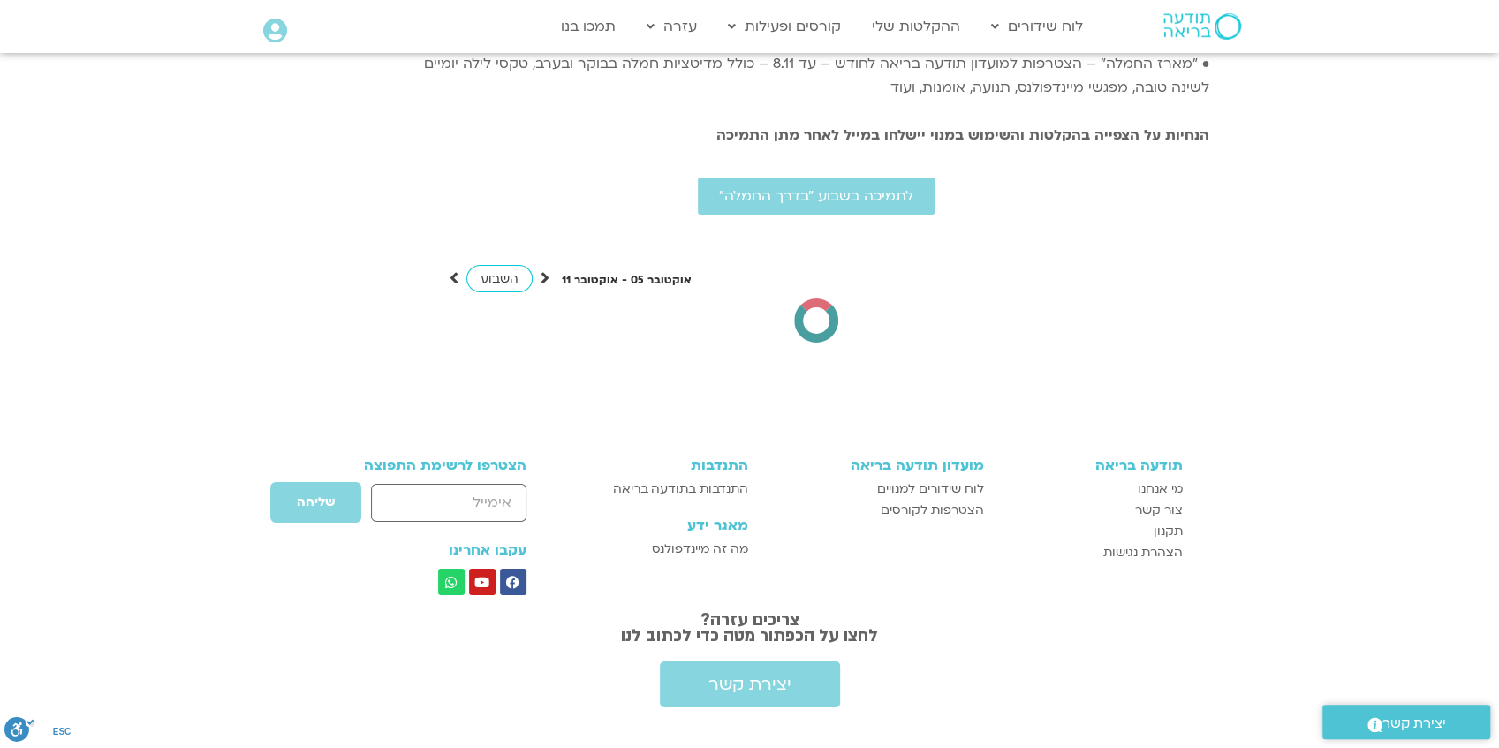
scroll to position [4171, 0]
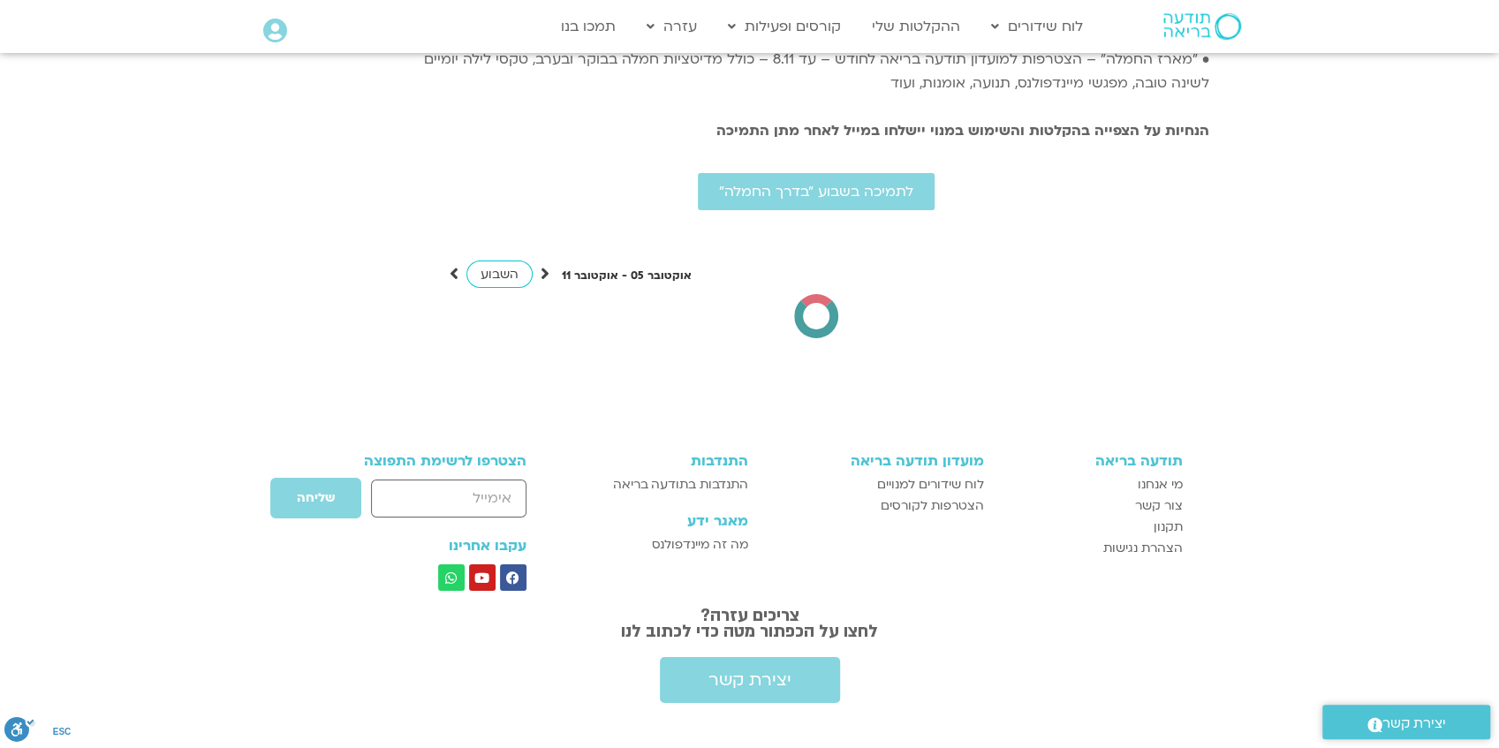
click at [500, 266] on span "השבוע" at bounding box center [499, 274] width 38 height 17
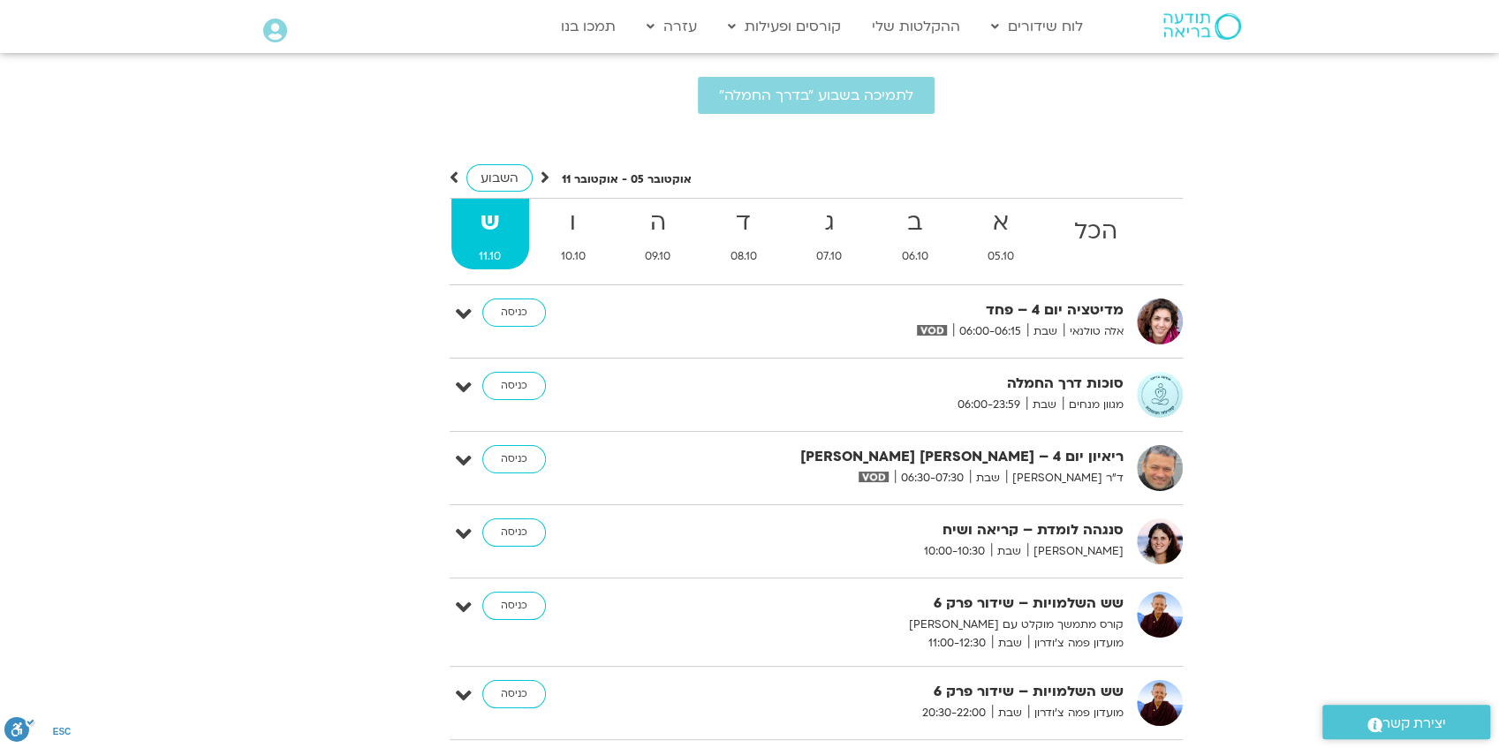
scroll to position [4288, 0]
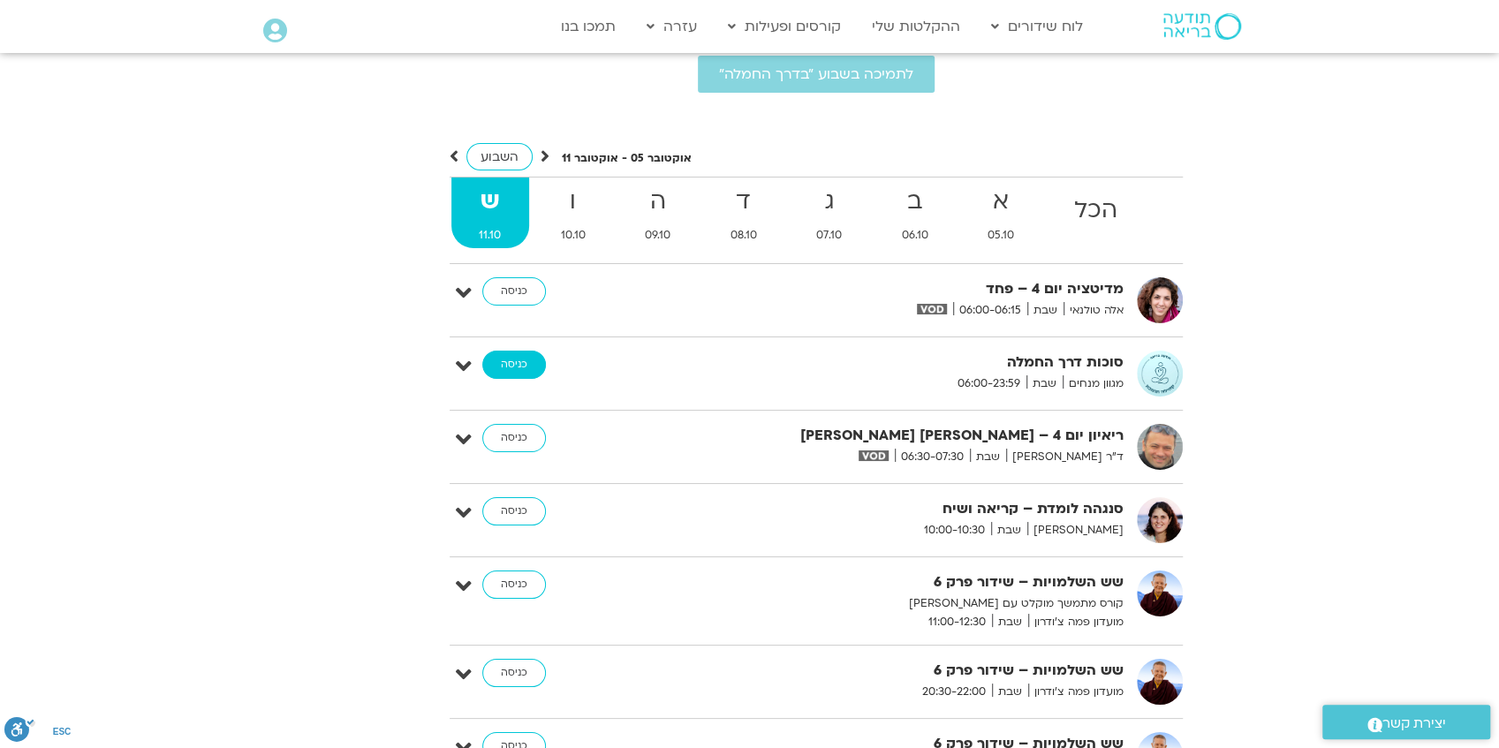
click at [518, 351] on link "כניסה" at bounding box center [514, 365] width 64 height 28
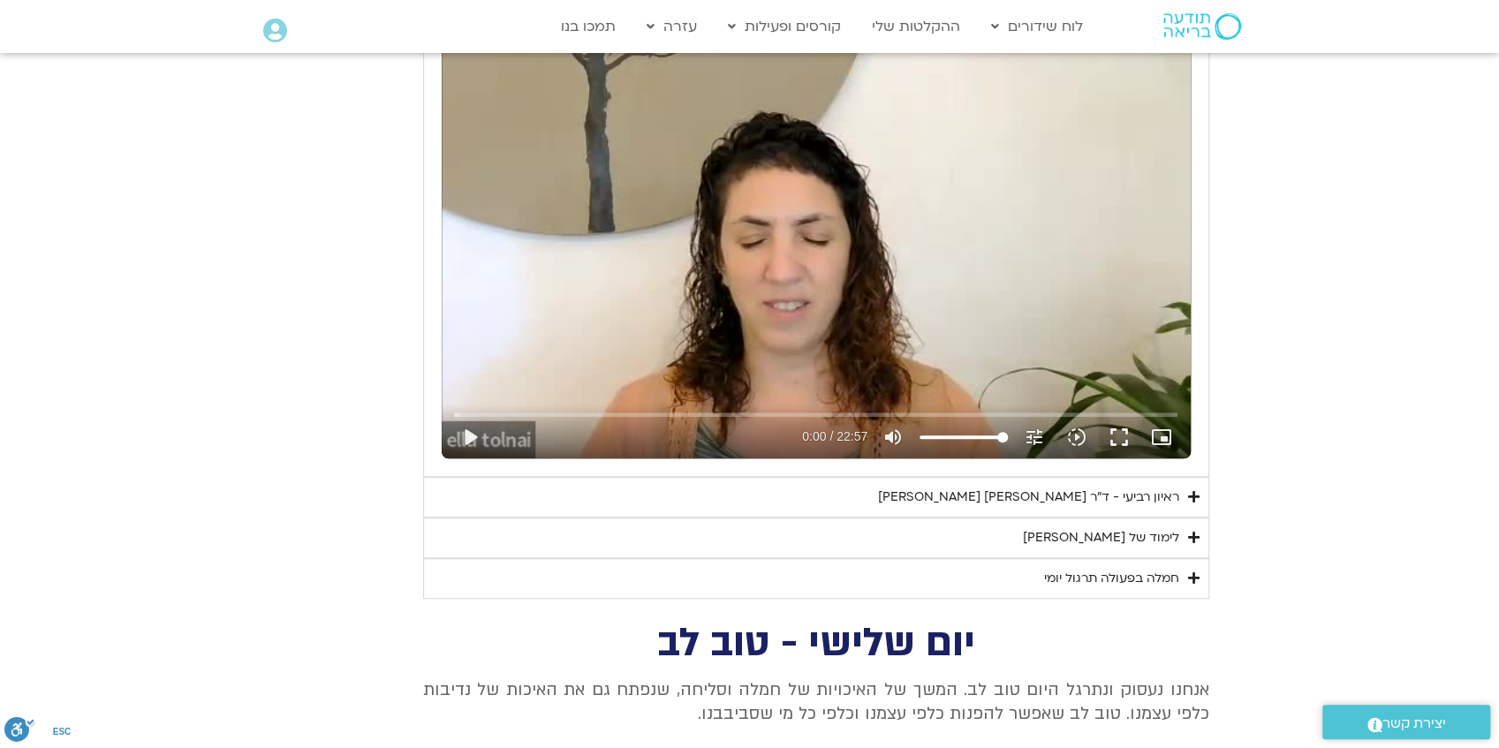
scroll to position [941, 0]
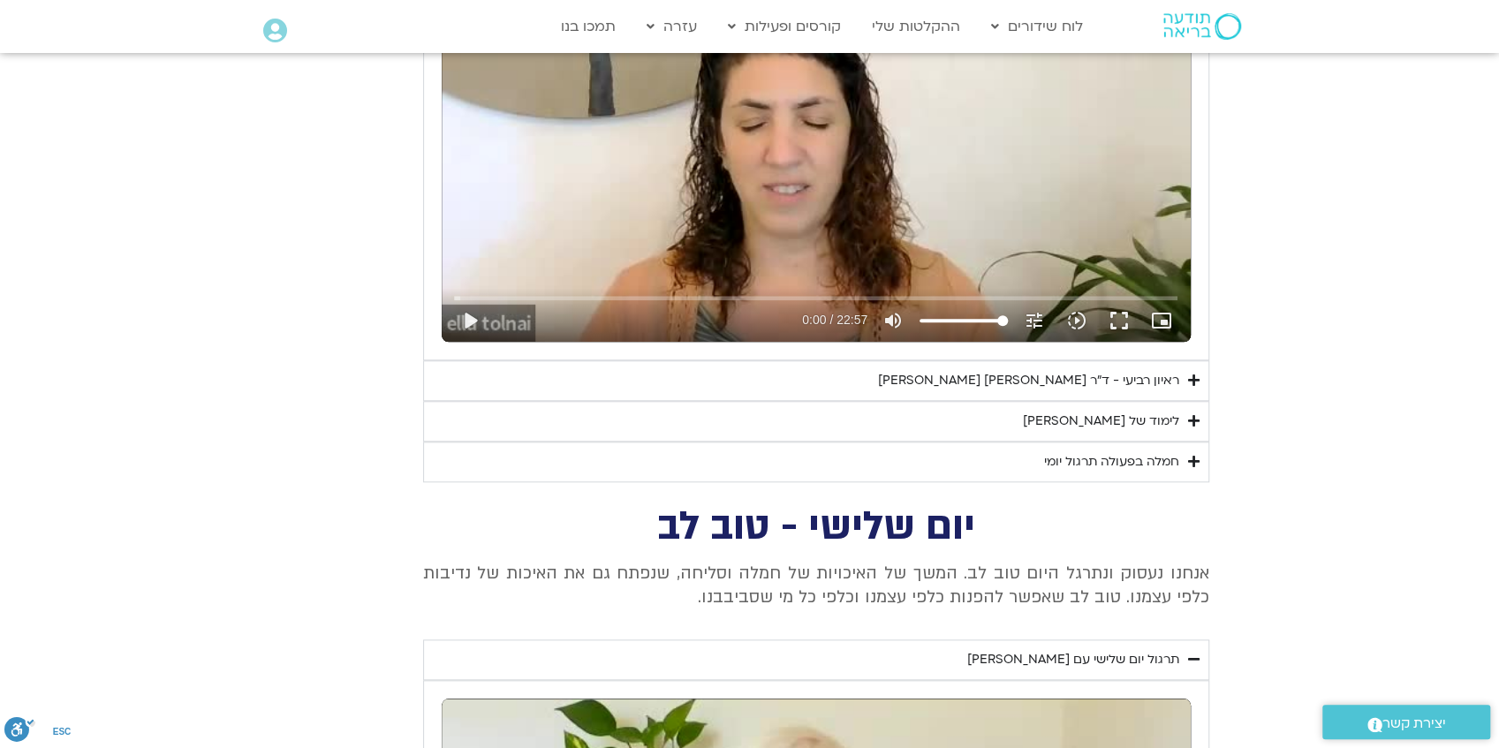
click at [945, 374] on div "ראיון רביעי - ד"ר [PERSON_NAME] [PERSON_NAME]" at bounding box center [1028, 380] width 301 height 21
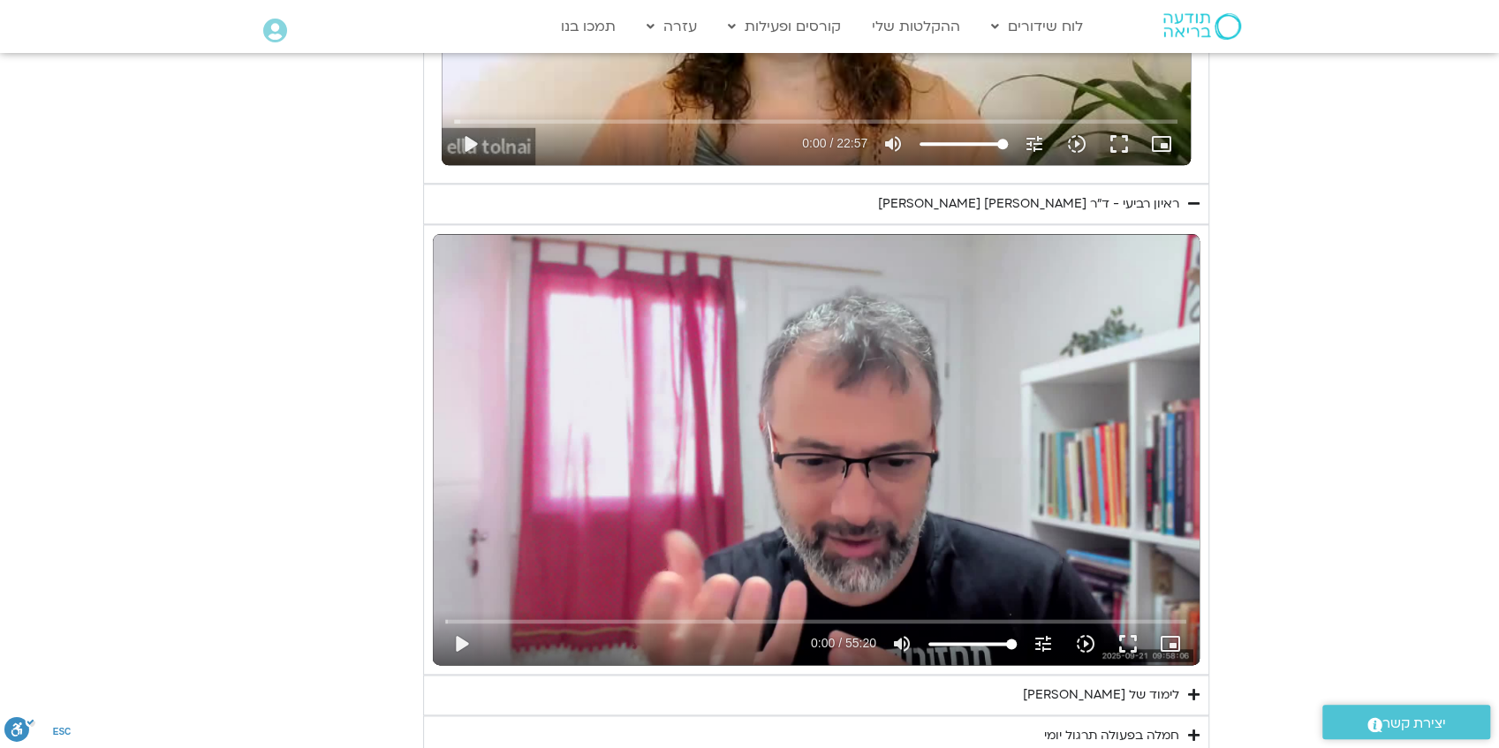
scroll to position [1295, 0]
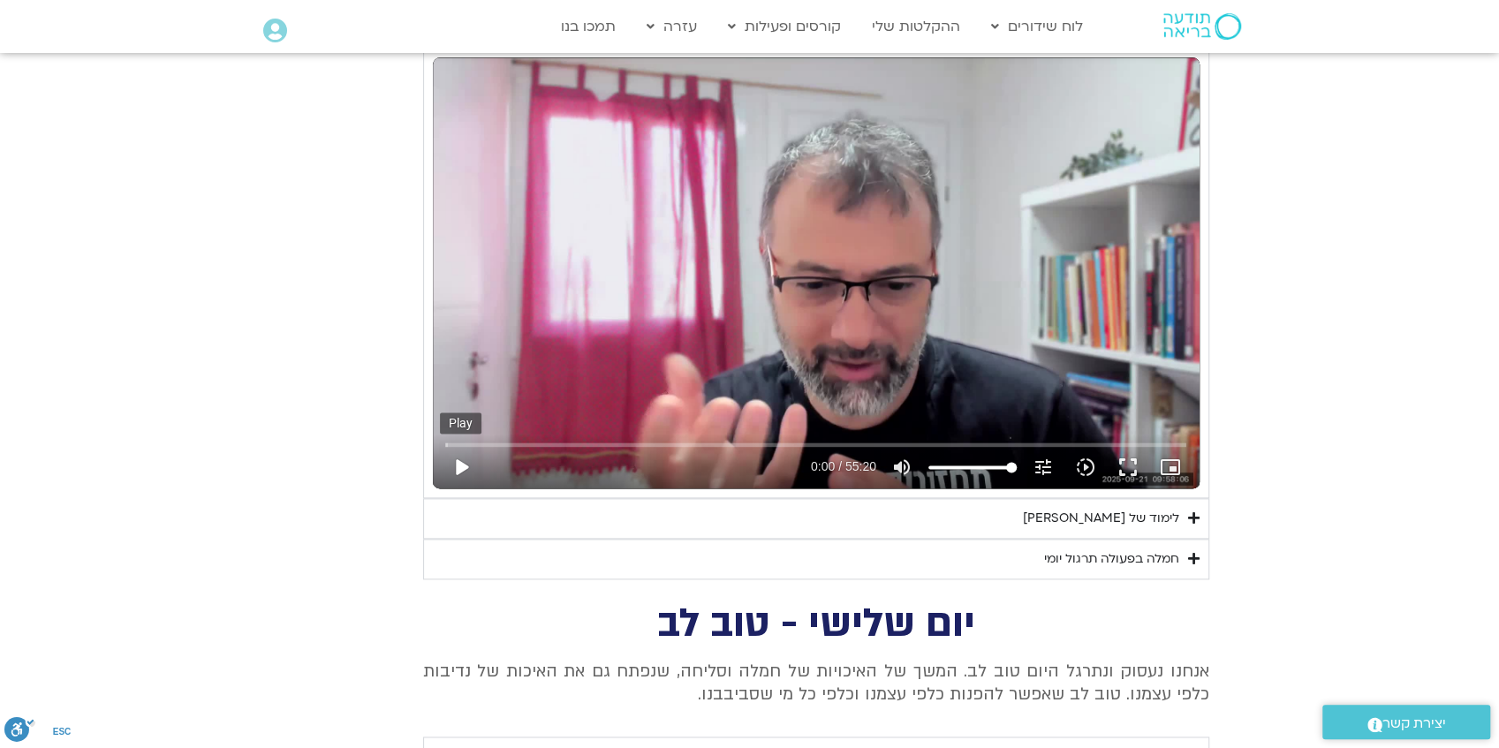
click at [461, 463] on button "play_arrow" at bounding box center [461, 467] width 42 height 42
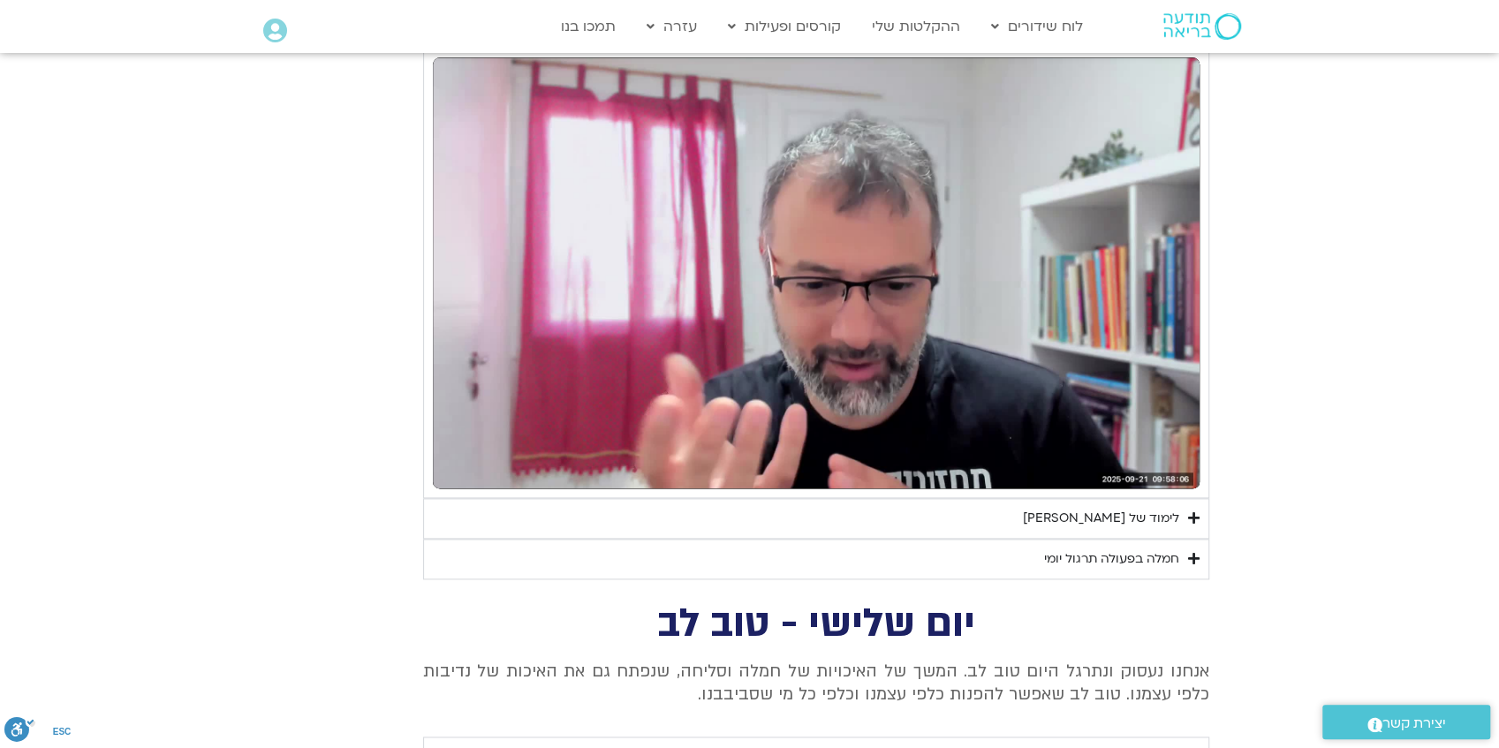
click at [1271, 307] on section "יום רביעי - פחד השבוע שלנו מתחיל מהבסיס, תרגול של חמלה עצמית – נוכחת וקשובה בתו…" at bounding box center [749, 16] width 1499 height 1125
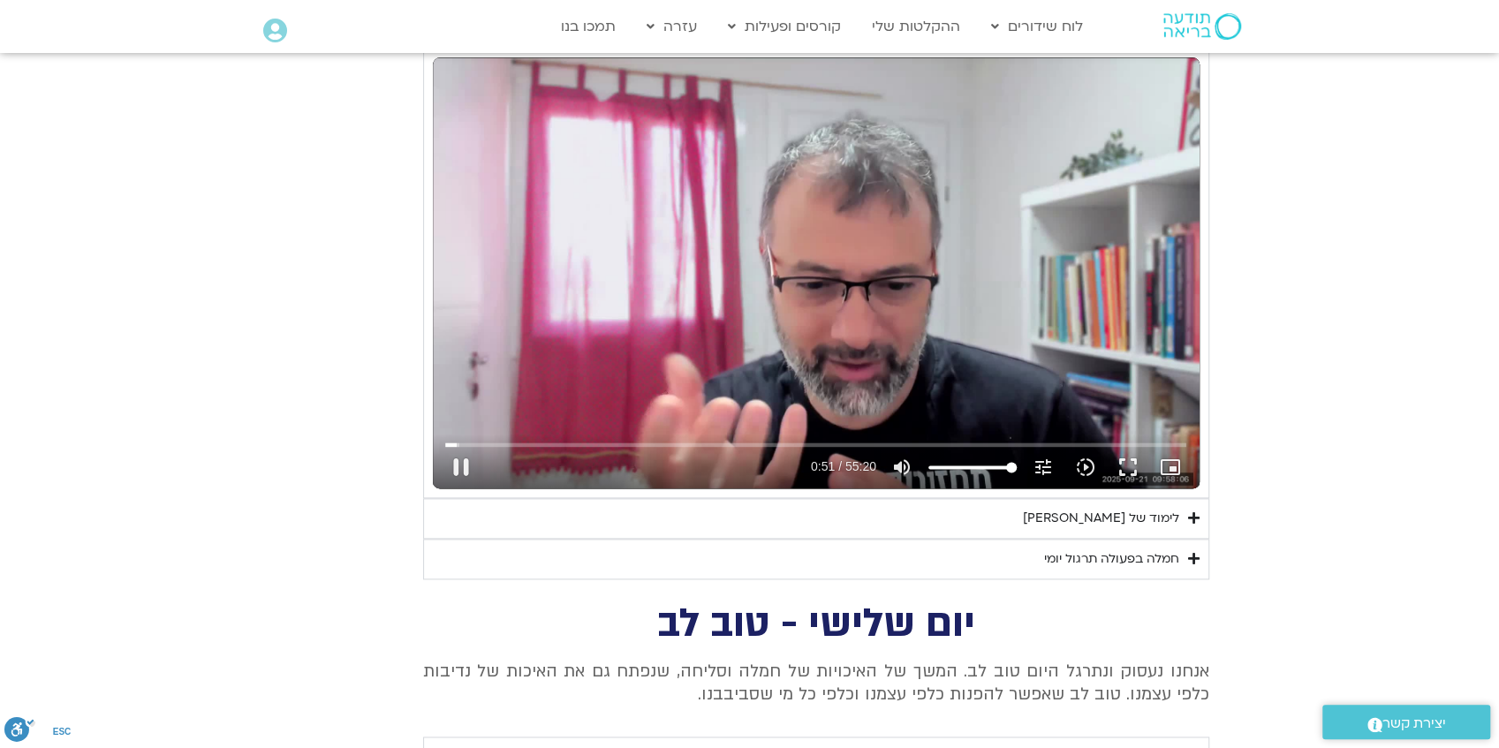
drag, startPoint x: 1012, startPoint y: 465, endPoint x: 1022, endPoint y: 465, distance: 9.7
click at [1016, 465] on input "Volume" at bounding box center [972, 467] width 88 height 11
click at [458, 465] on button "pause" at bounding box center [461, 467] width 42 height 42
click at [461, 463] on button "play_arrow" at bounding box center [461, 467] width 42 height 42
click at [867, 281] on div "Skip Ad 2:38 pause 1:05 / 55:20 volume_up Mute tune Resolution Auto 480p slow_m…" at bounding box center [816, 272] width 767 height 431
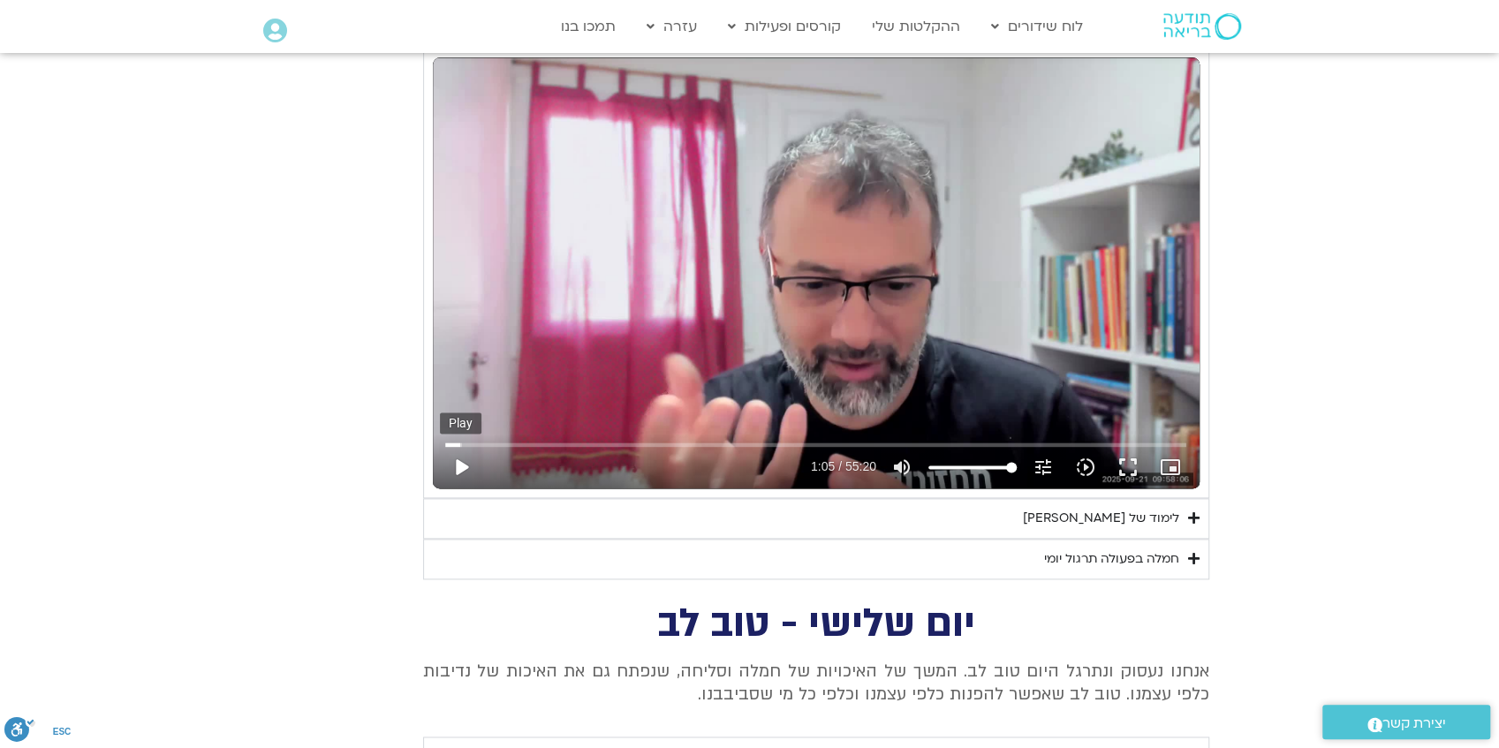
click at [465, 465] on button "play_arrow" at bounding box center [461, 467] width 42 height 42
drag, startPoint x: 465, startPoint y: 442, endPoint x: 417, endPoint y: 445, distance: 47.8
click at [445, 445] on input "Seek" at bounding box center [815, 444] width 741 height 11
click at [818, 388] on div "Skip Ad 28:39 pause 0:04 / 55:20 volume_up Mute tune Resolution Auto 240p slow_…" at bounding box center [816, 272] width 767 height 431
click at [459, 463] on button "play_arrow" at bounding box center [461, 467] width 42 height 42
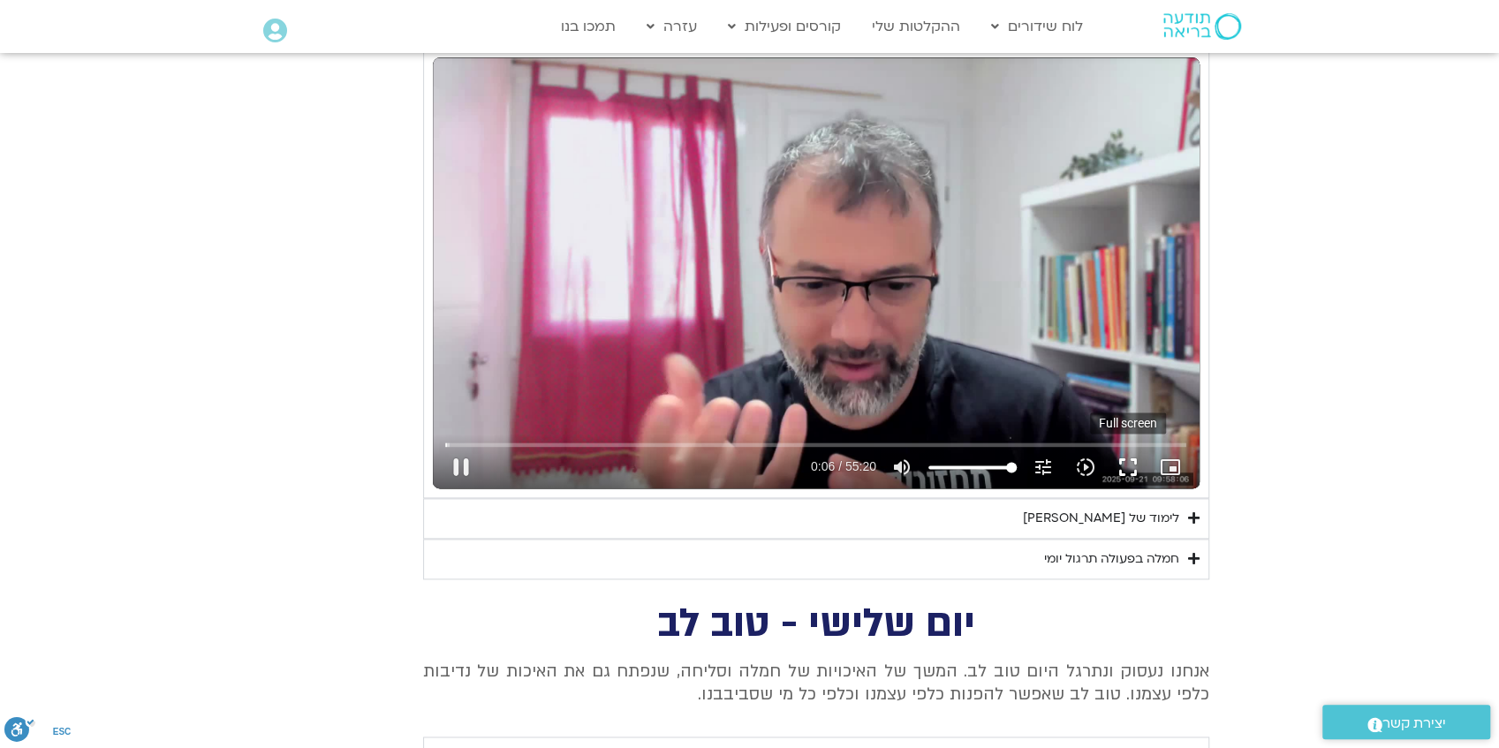
click at [1132, 463] on button "fullscreen" at bounding box center [1128, 467] width 42 height 42
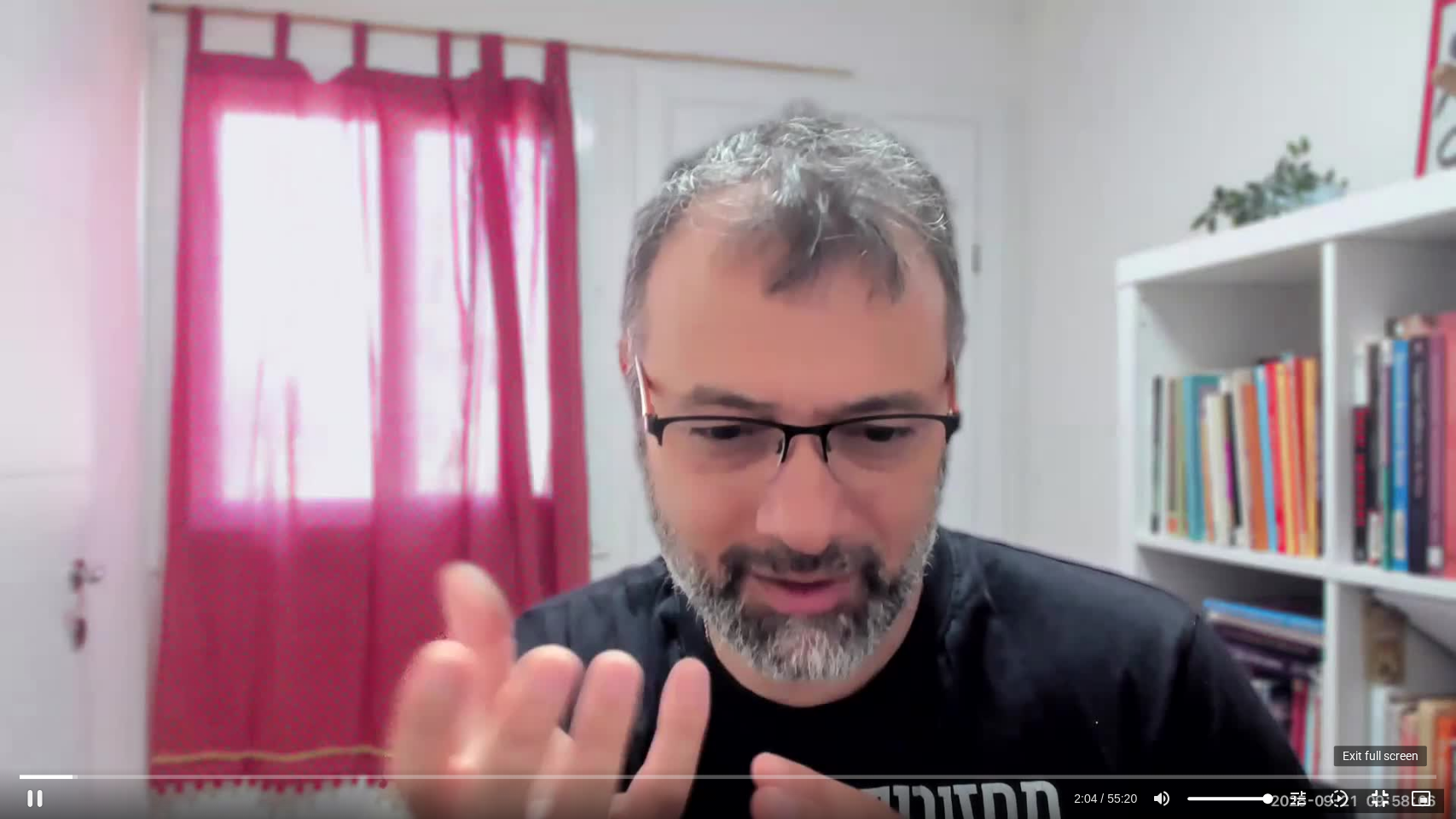
click at [1377, 801] on button "fullscreen_exit" at bounding box center [1381, 798] width 41 height 41
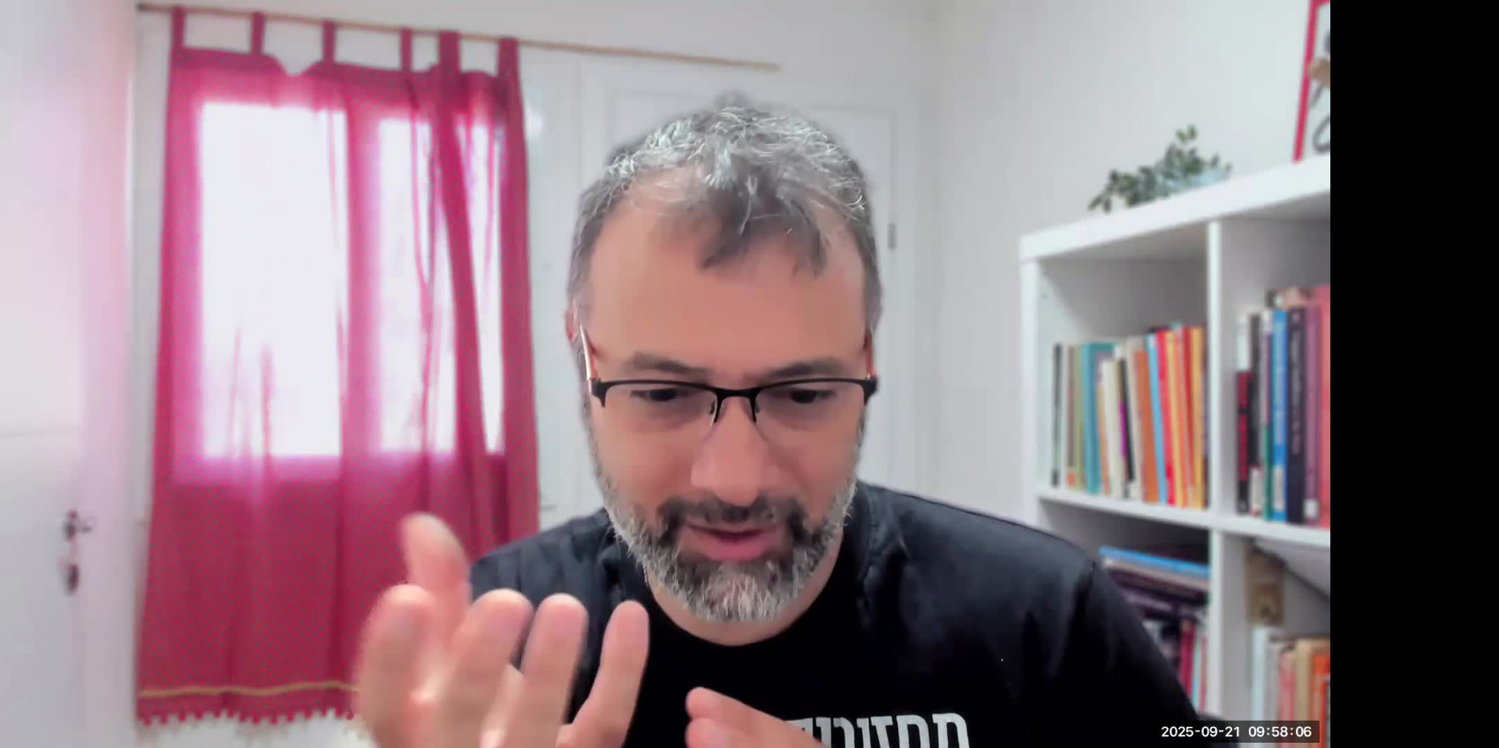
scroll to position [1236, 0]
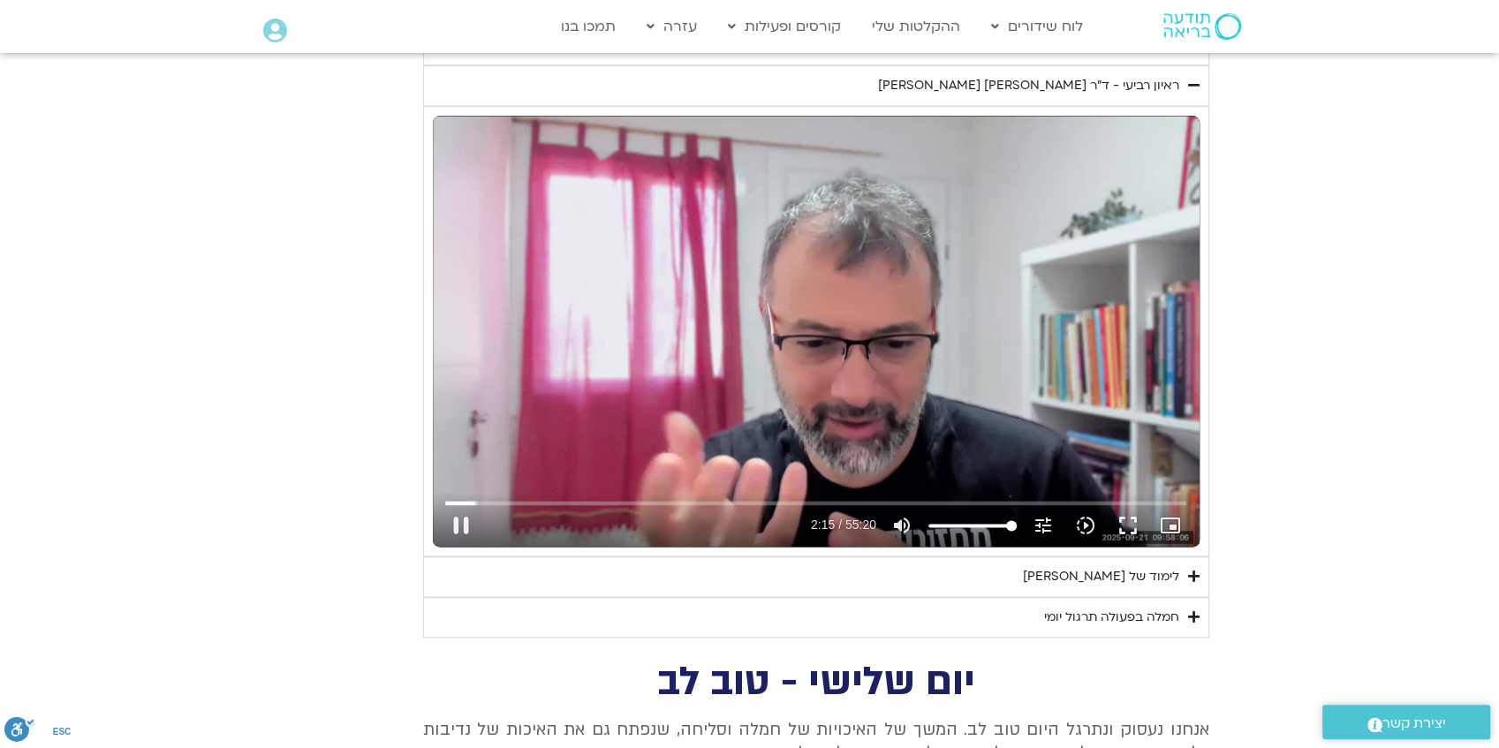
drag, startPoint x: 1132, startPoint y: 520, endPoint x: 1132, endPoint y: 592, distance: 71.5
click at [1132, 520] on button "fullscreen" at bounding box center [1128, 525] width 42 height 42
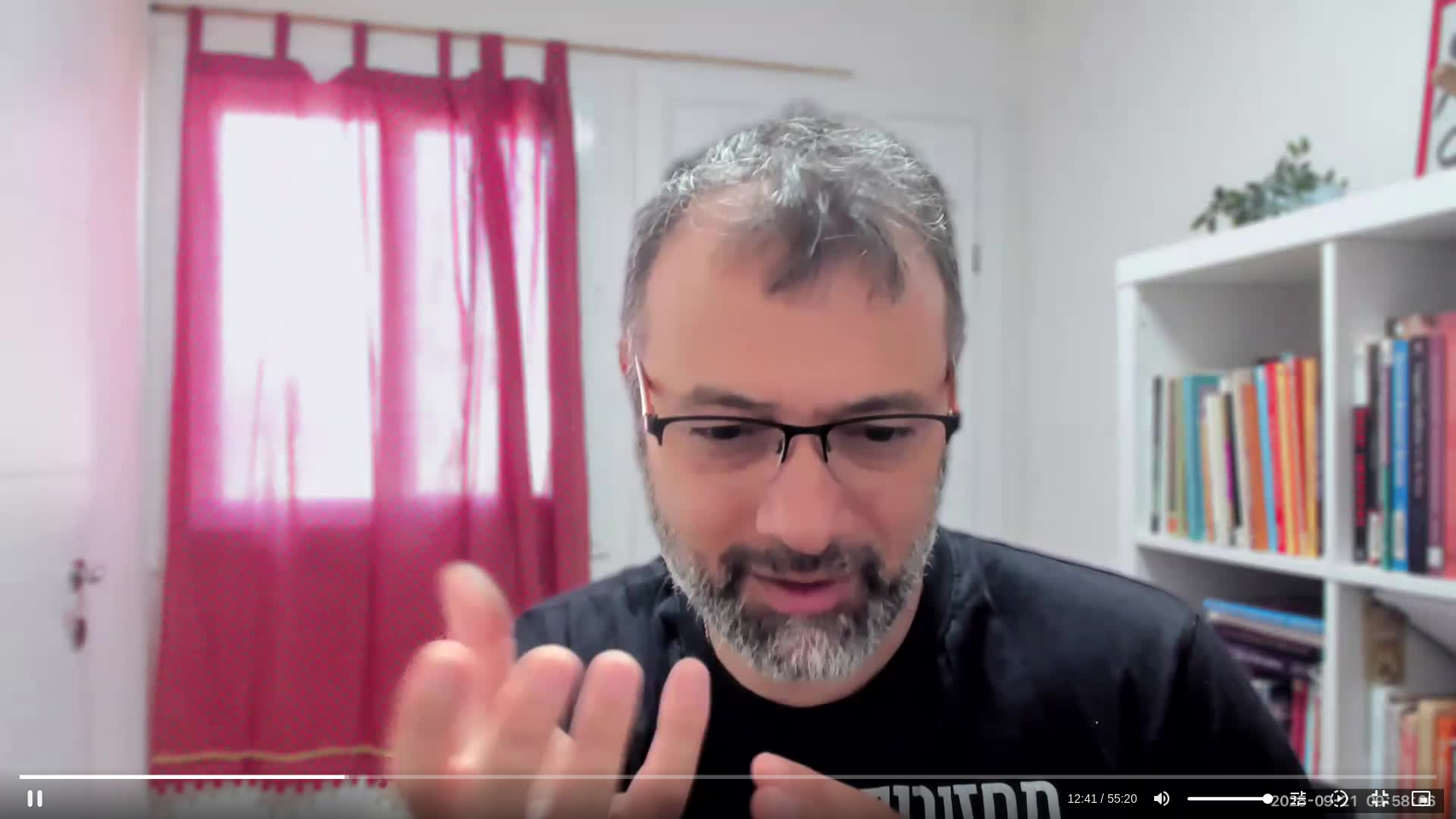
click at [1012, 614] on div "Skip Ad 52:30 pause 12:41 / 55:20 volume_up Mute tune Resolution Auto 720p slow…" at bounding box center [728, 410] width 1456 height 819
click at [1378, 806] on button "fullscreen_exit" at bounding box center [1381, 798] width 41 height 41
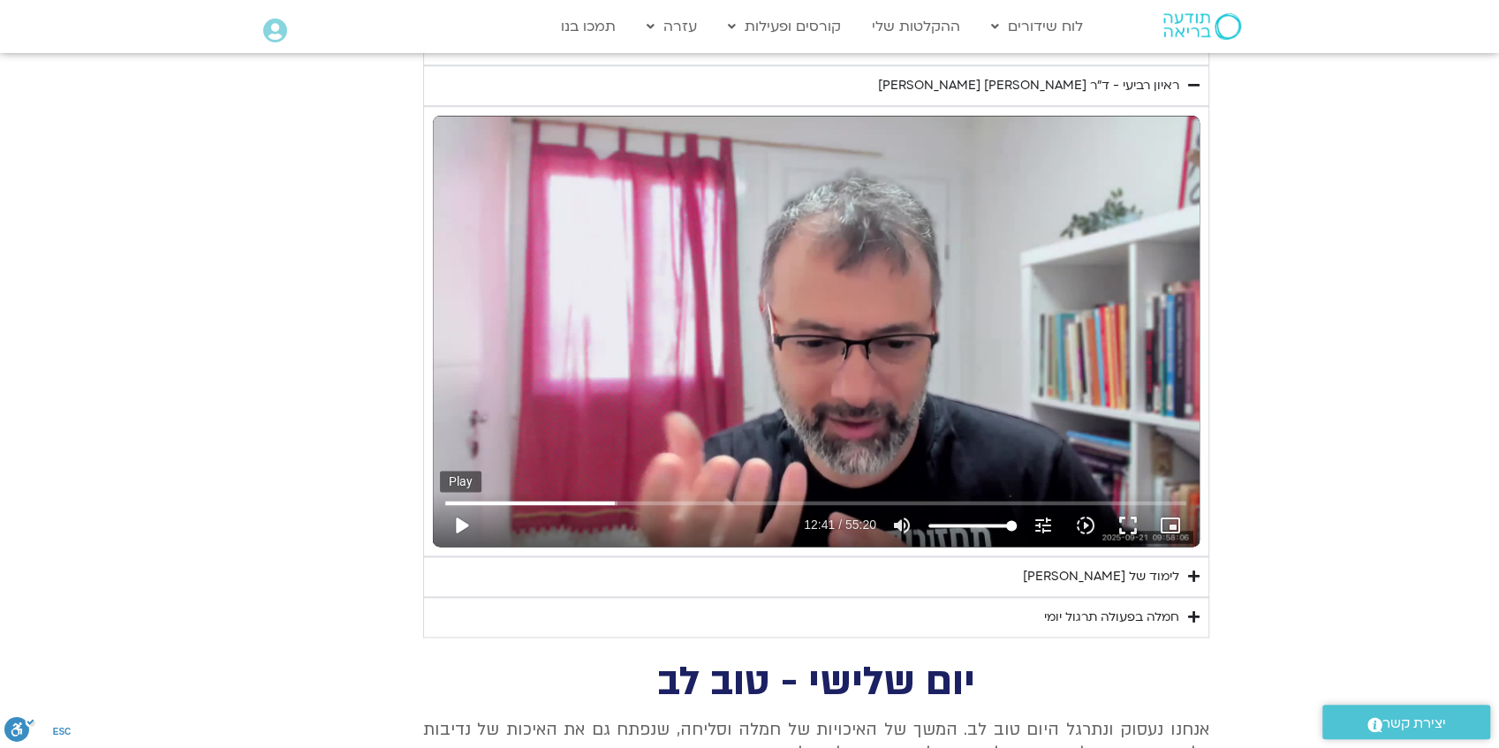
click at [463, 525] on button "play_arrow" at bounding box center [461, 525] width 42 height 42
type input "761.647487"
drag, startPoint x: 618, startPoint y: 502, endPoint x: 603, endPoint y: 502, distance: 15.0
click at [603, 502] on input "Seek" at bounding box center [815, 502] width 741 height 11
type input "713.794339"
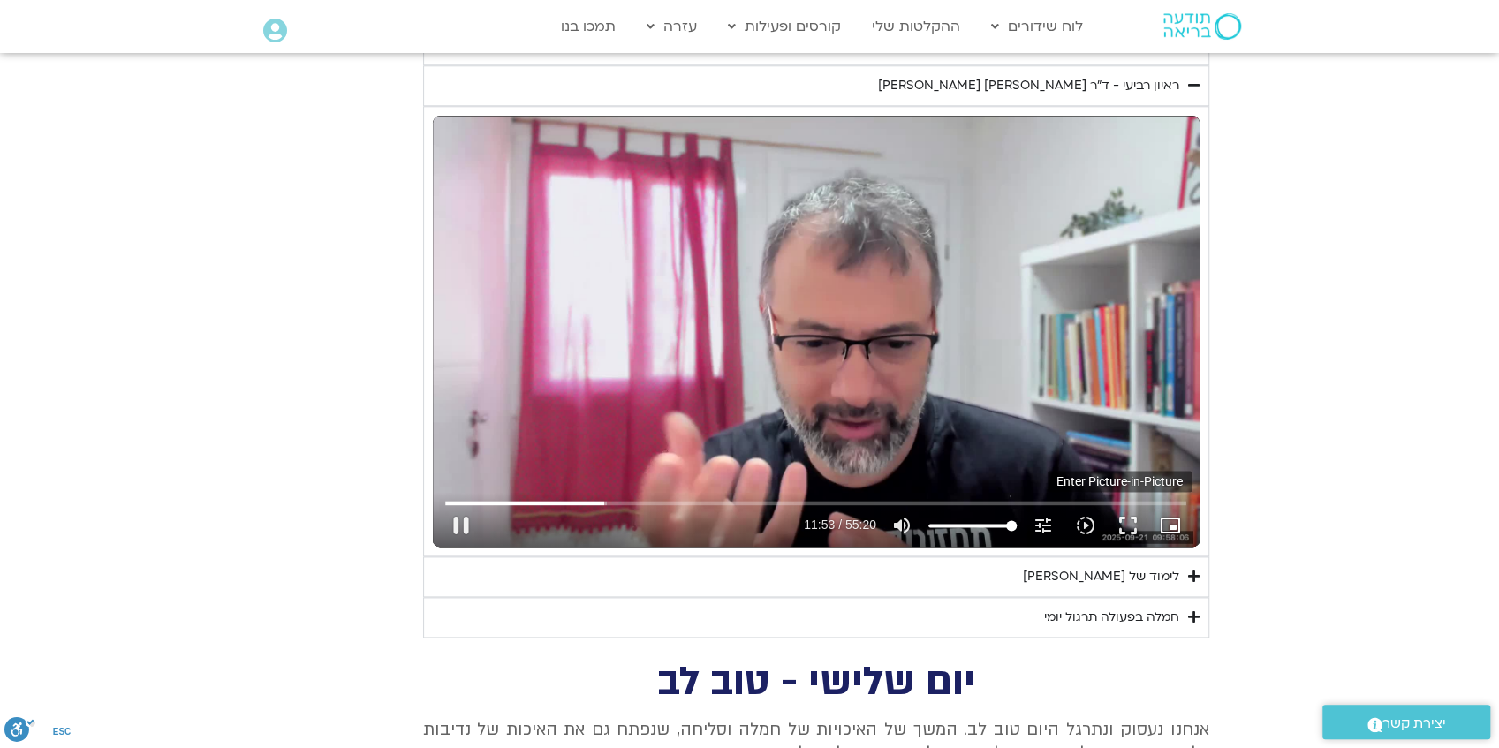
click at [1169, 525] on icon "picture_in_picture_alt" at bounding box center [1170, 525] width 21 height 21
click at [1127, 525] on button "fullscreen" at bounding box center [1128, 525] width 42 height 42
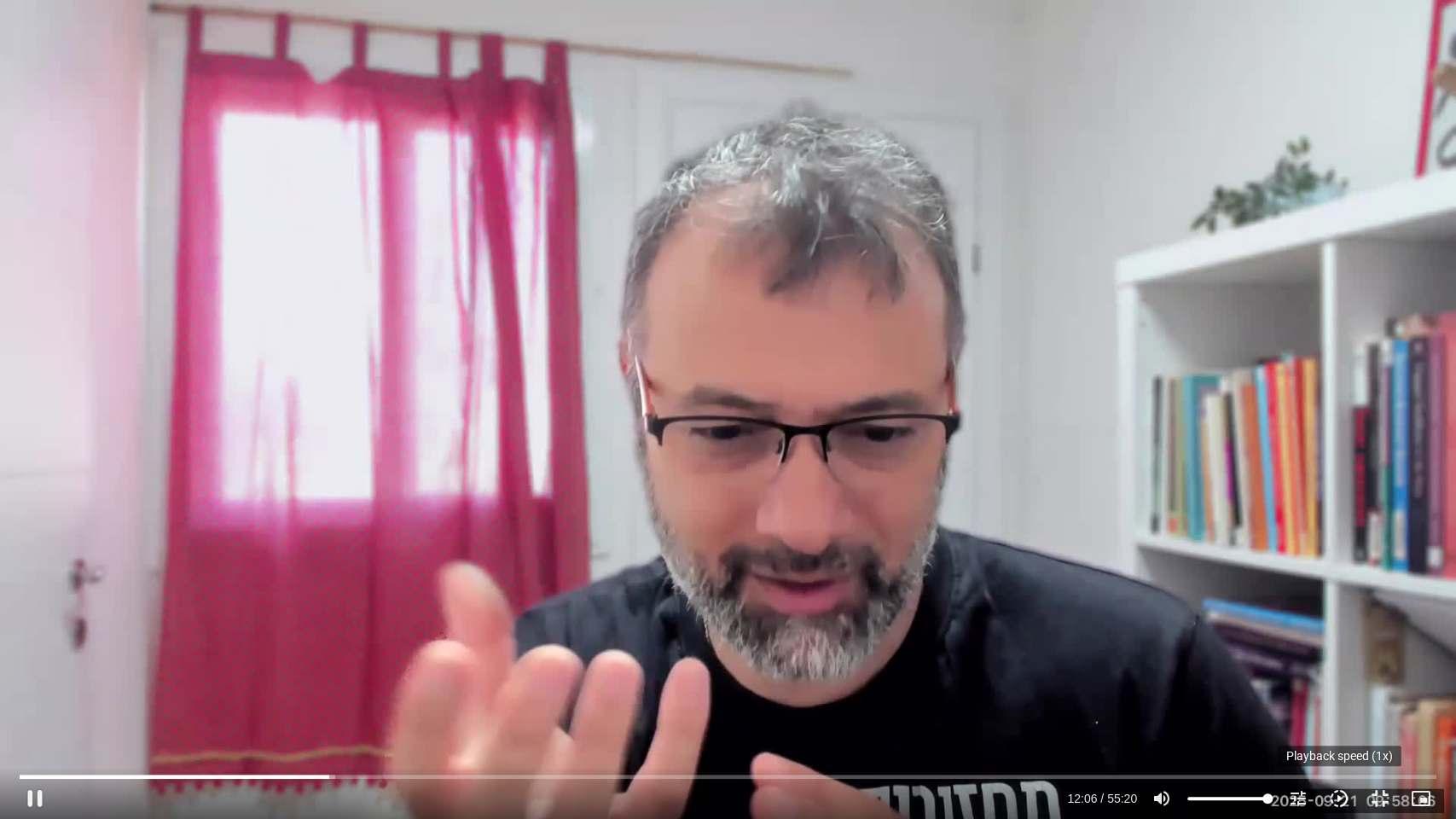
click at [1338, 797] on icon "slow_motion_video" at bounding box center [1339, 798] width 20 height 20
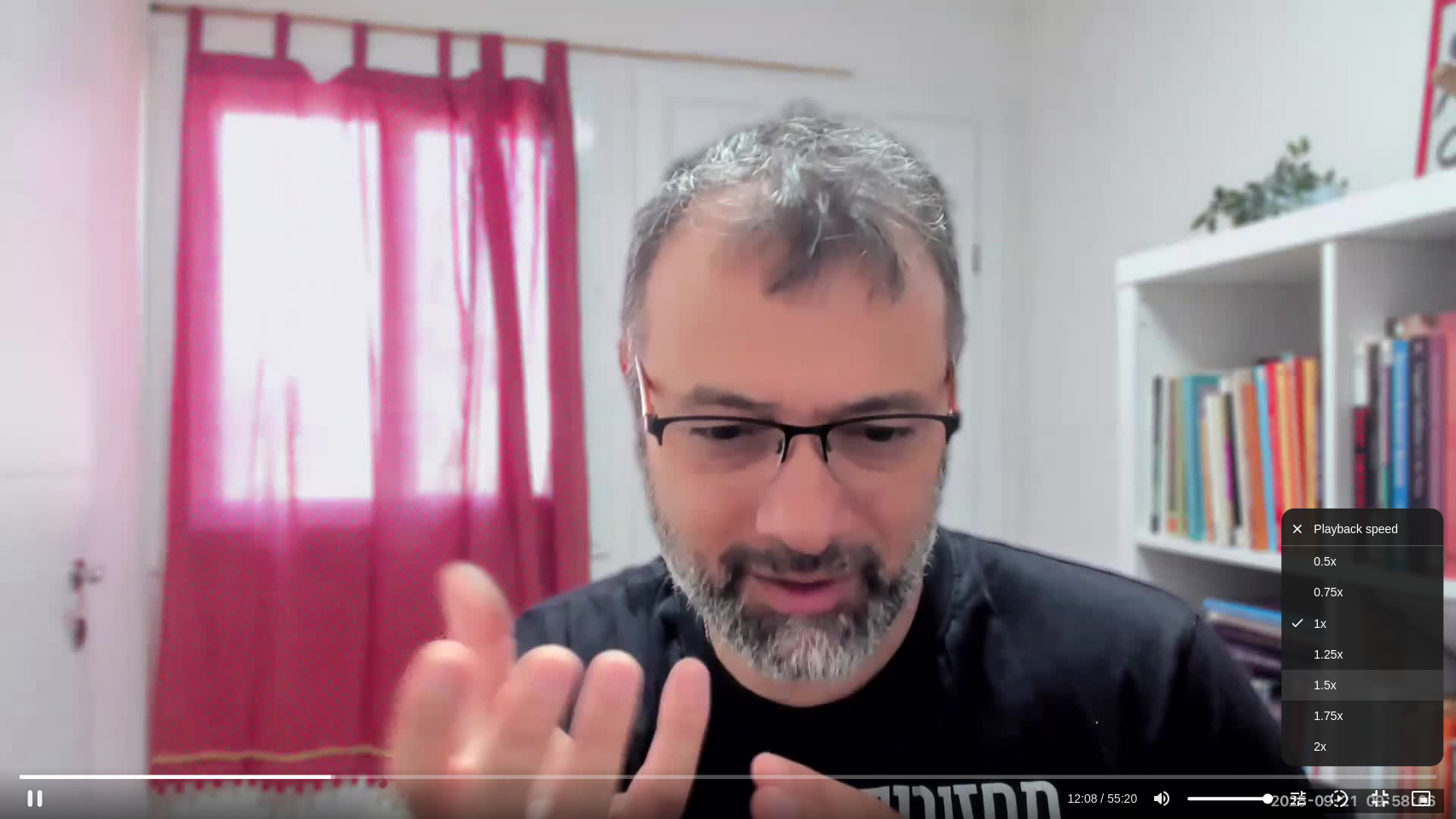
click at [1321, 691] on span "1.5x" at bounding box center [1325, 685] width 22 height 14
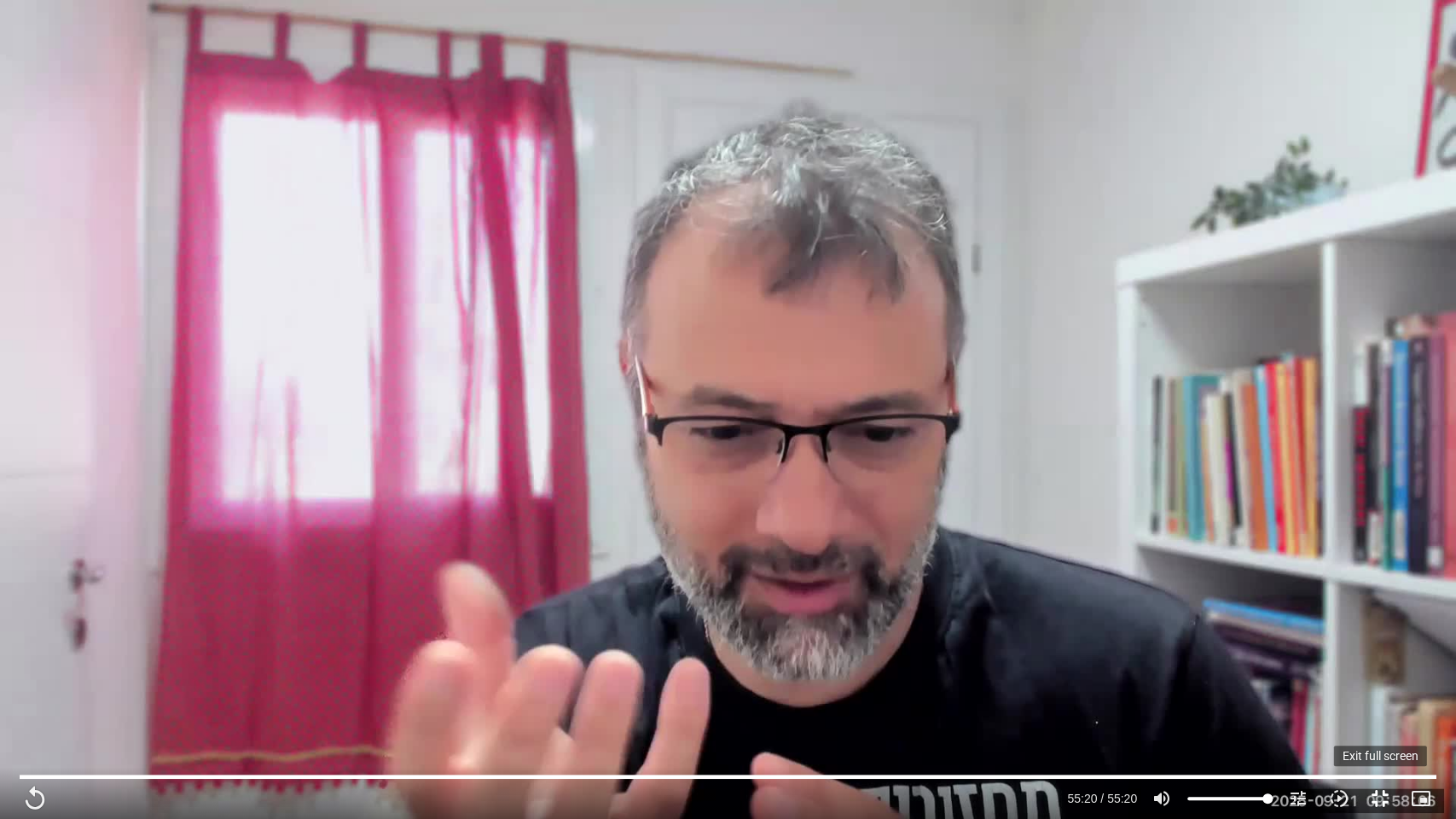
click at [1384, 801] on button "fullscreen_exit" at bounding box center [1381, 798] width 41 height 41
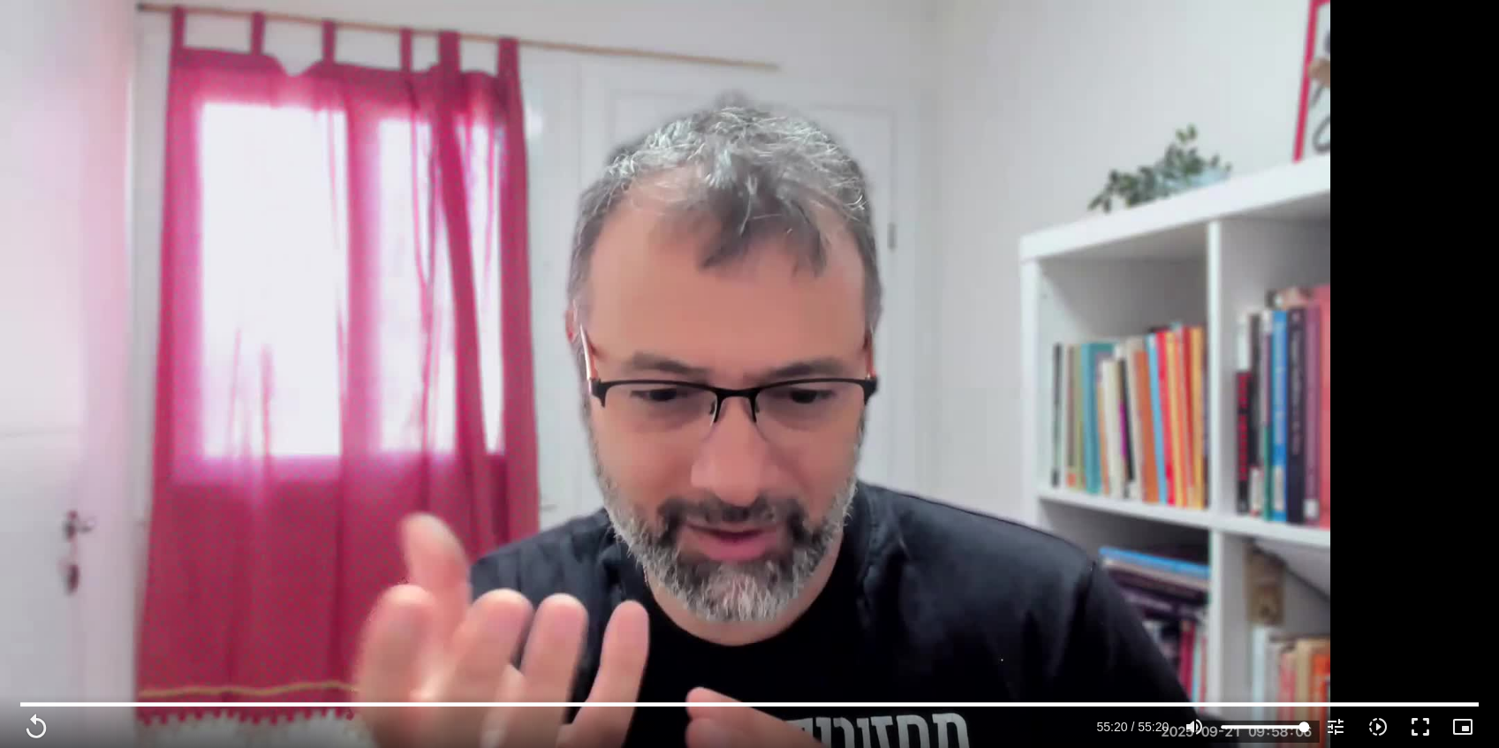
scroll to position [1530, 0]
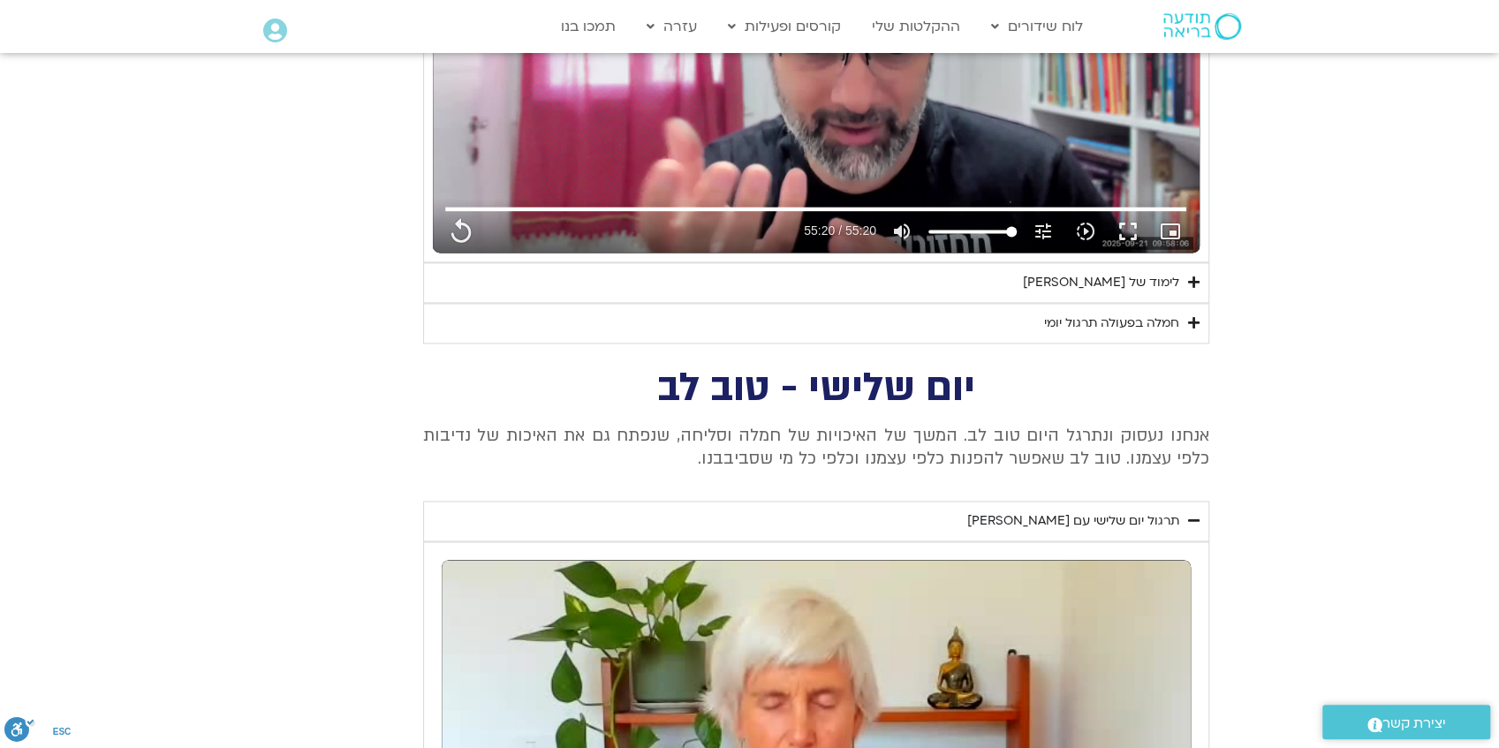
click at [1130, 280] on div "לימוד של טארה" at bounding box center [1101, 282] width 156 height 21
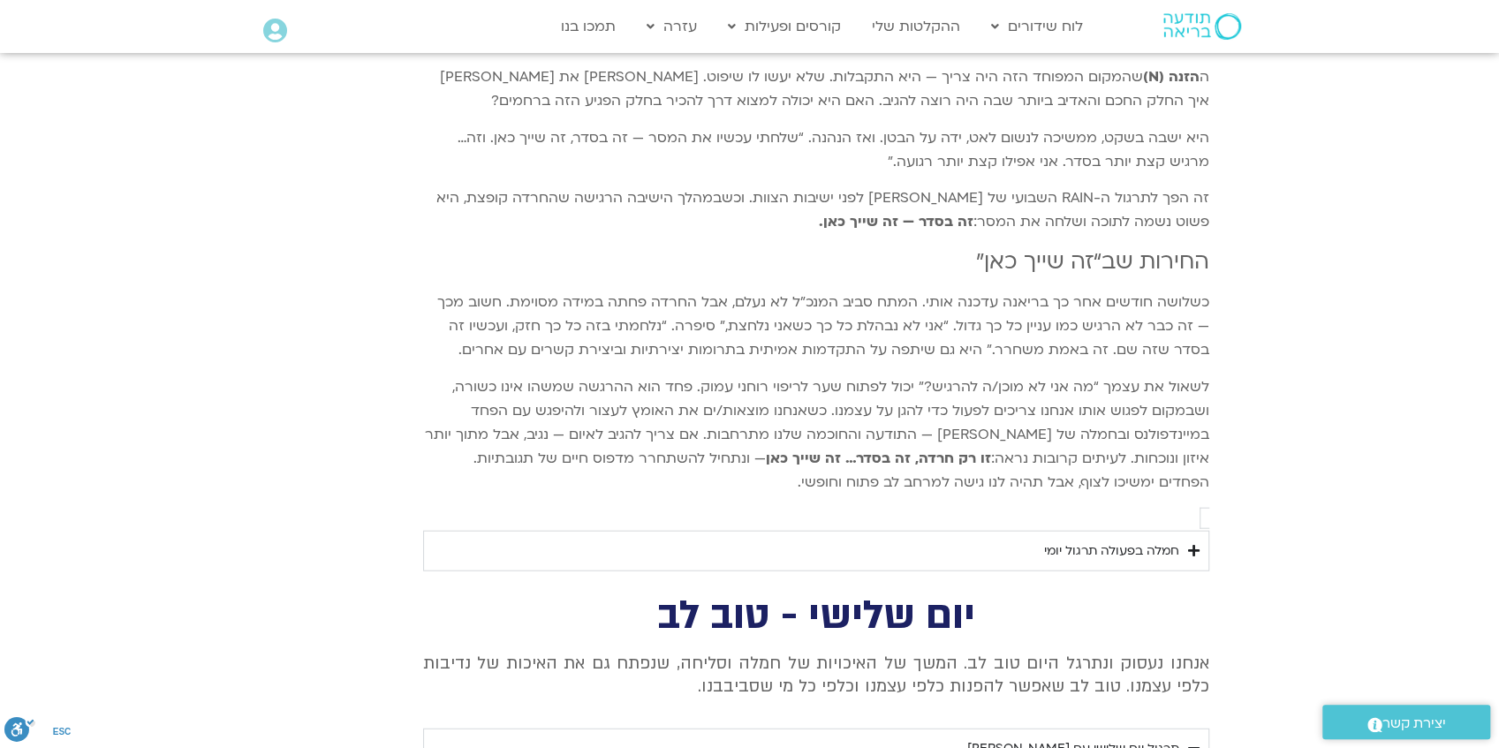
scroll to position [2767, 0]
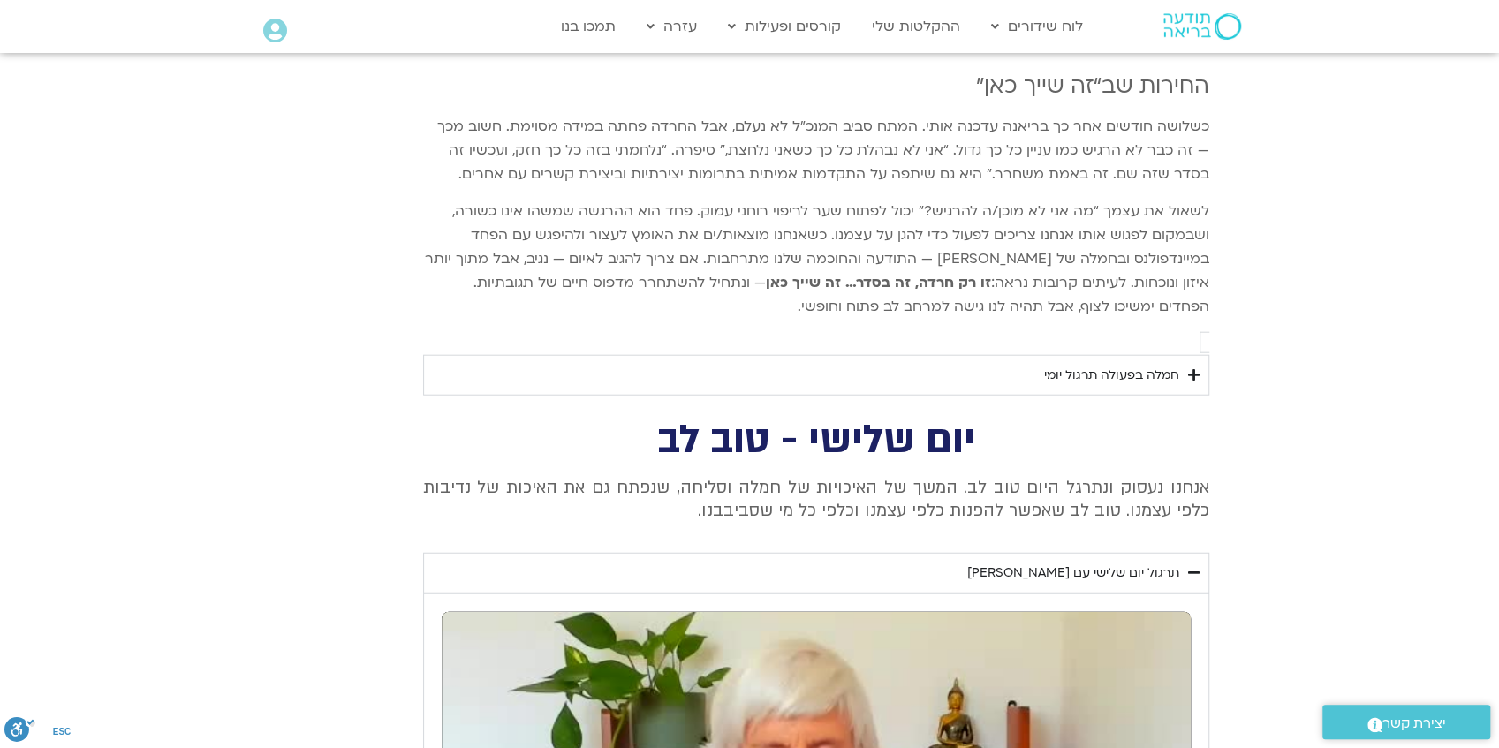
click at [1128, 365] on div "חמלה בפעולה תרגול יומי" at bounding box center [1111, 375] width 135 height 21
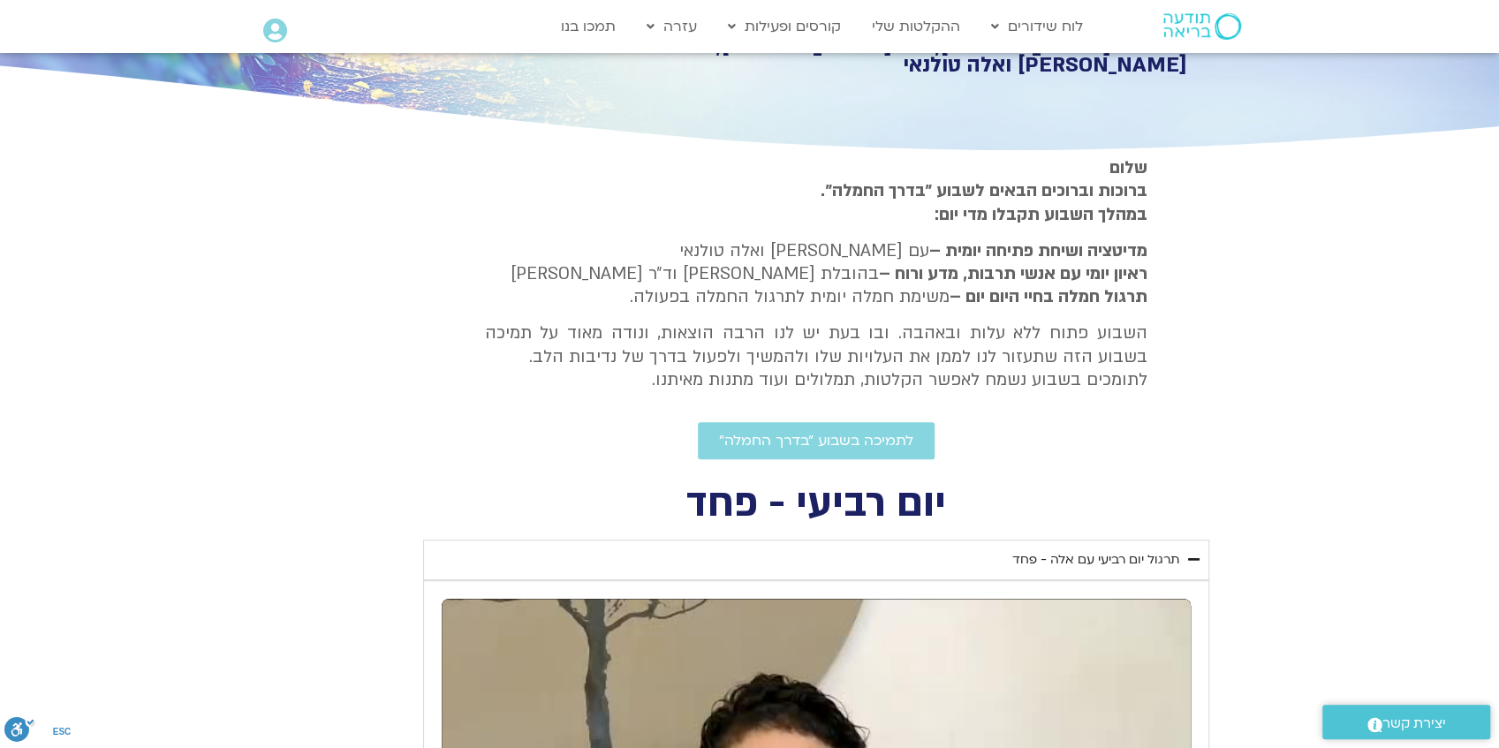
scroll to position [353, 0]
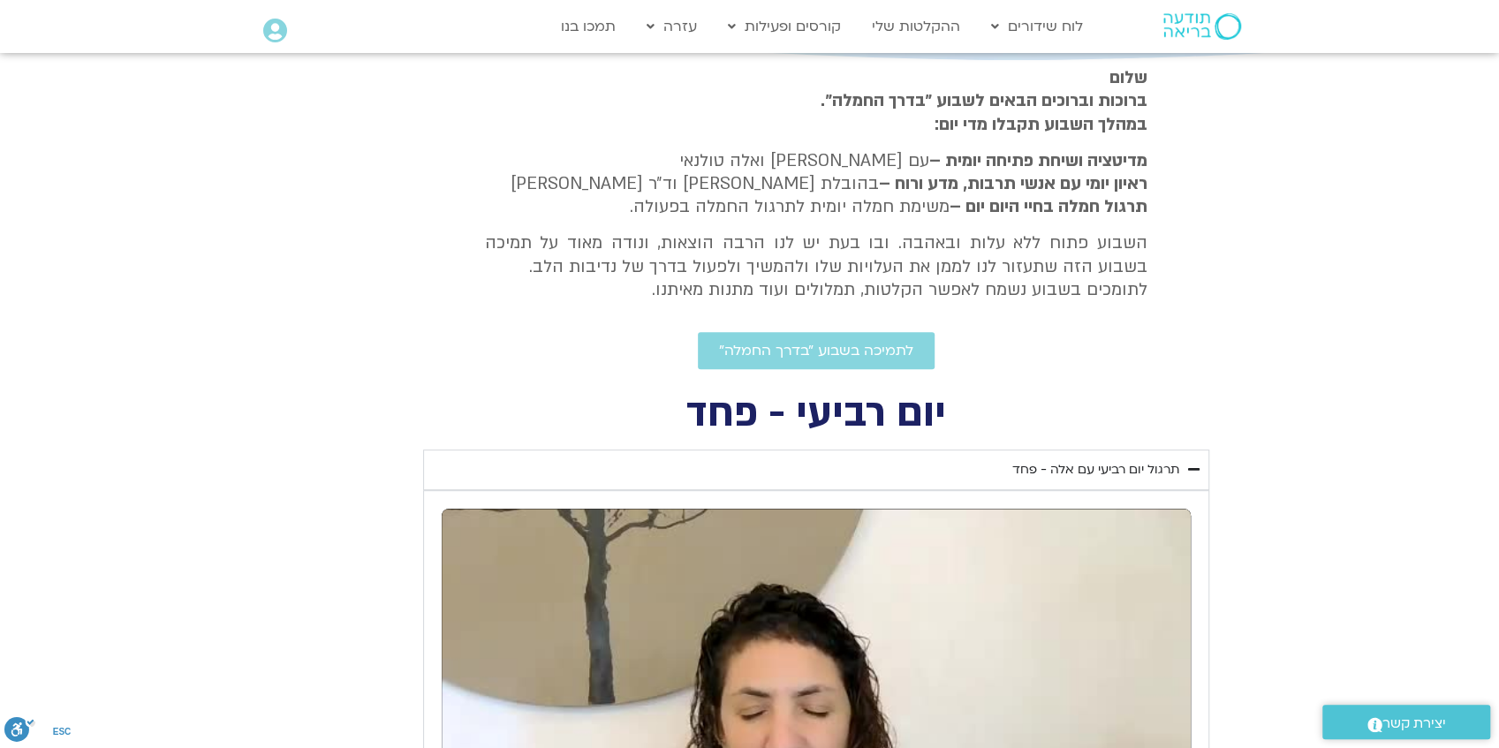
click at [1079, 467] on div "תרגול יום רביעי עם אלה - פחד" at bounding box center [1095, 469] width 167 height 21
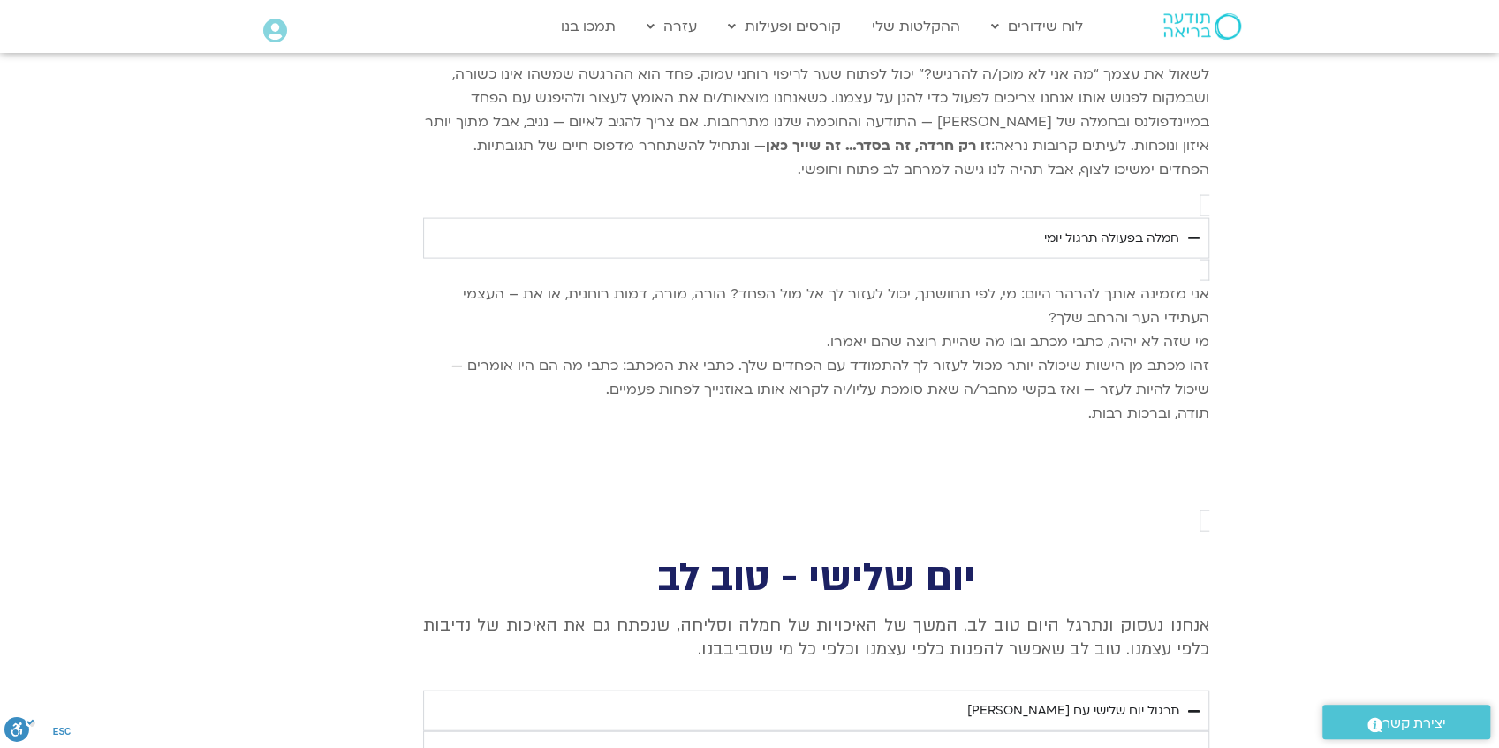
scroll to position [2473, 0]
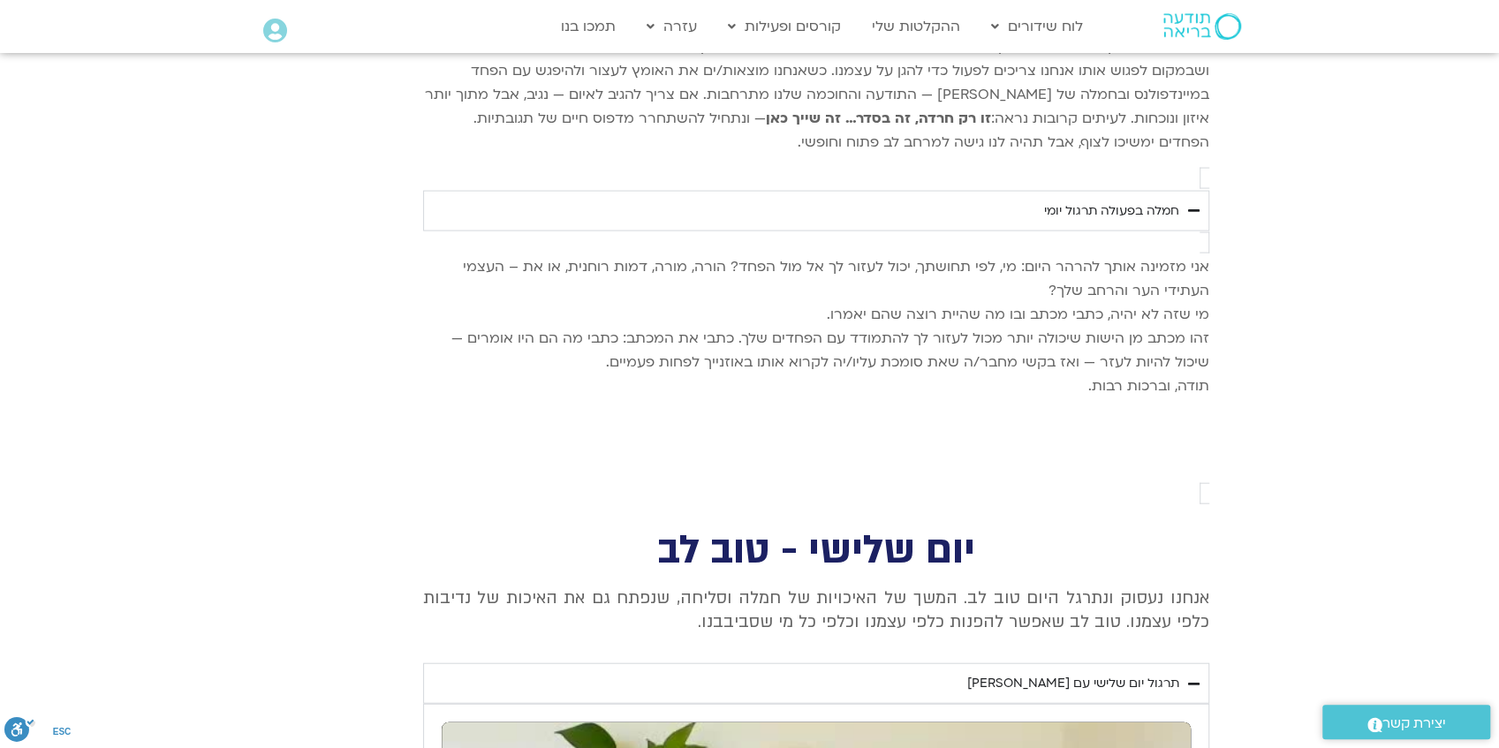
type input "3320.68"
